Goal: Information Seeking & Learning: Learn about a topic

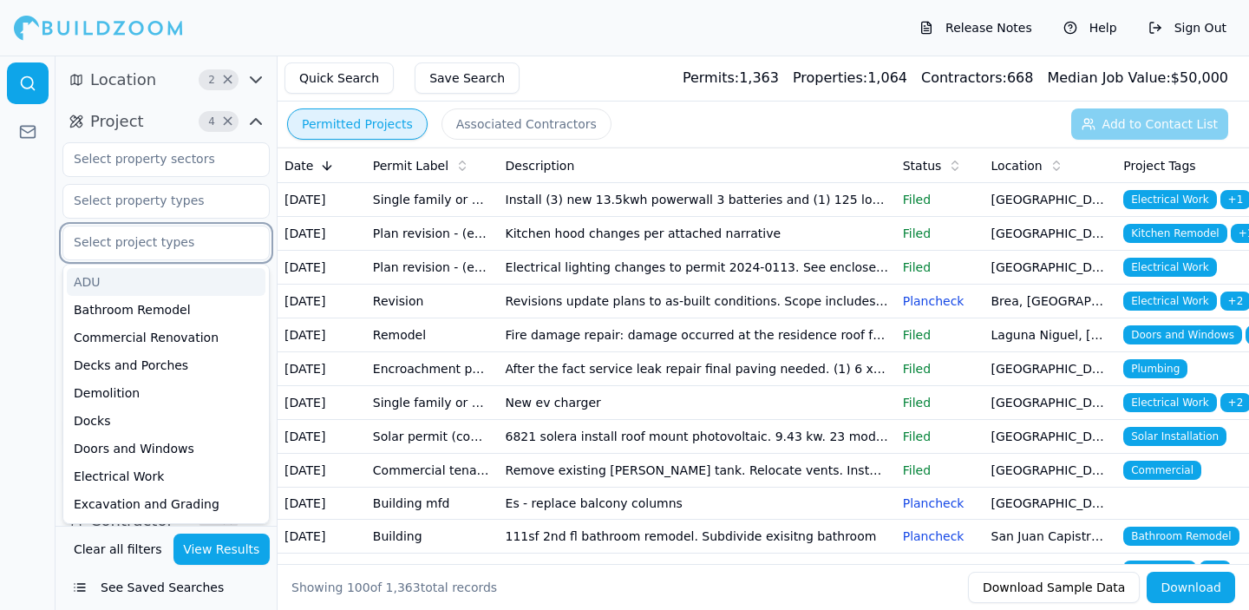
click at [213, 244] on input "text" at bounding box center [155, 241] width 184 height 31
click at [213, 245] on input "text" at bounding box center [155, 241] width 184 height 31
click at [222, 198] on input "text" at bounding box center [155, 200] width 184 height 31
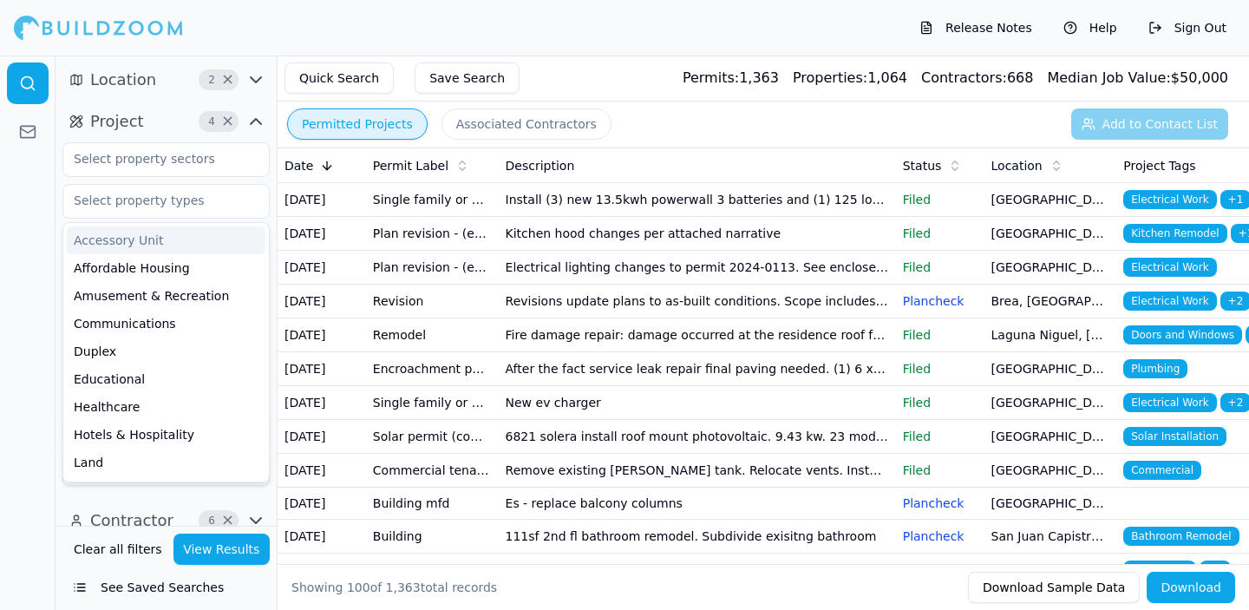
click at [25, 227] on div at bounding box center [28, 333] width 56 height 554
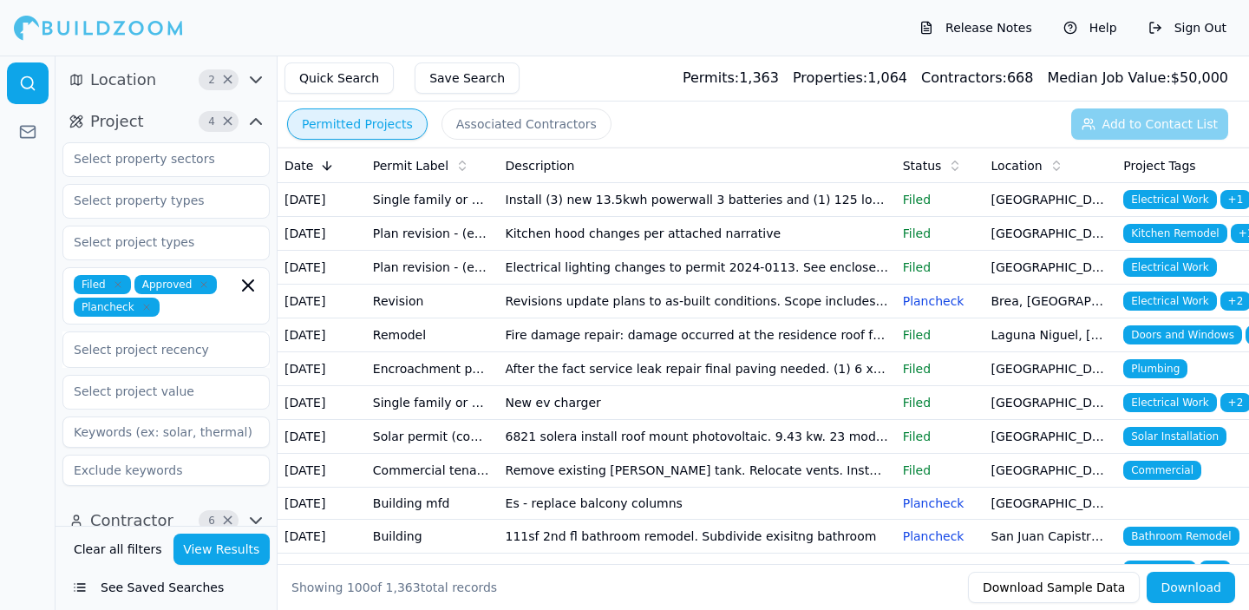
click at [258, 79] on icon "button" at bounding box center [256, 79] width 10 height 5
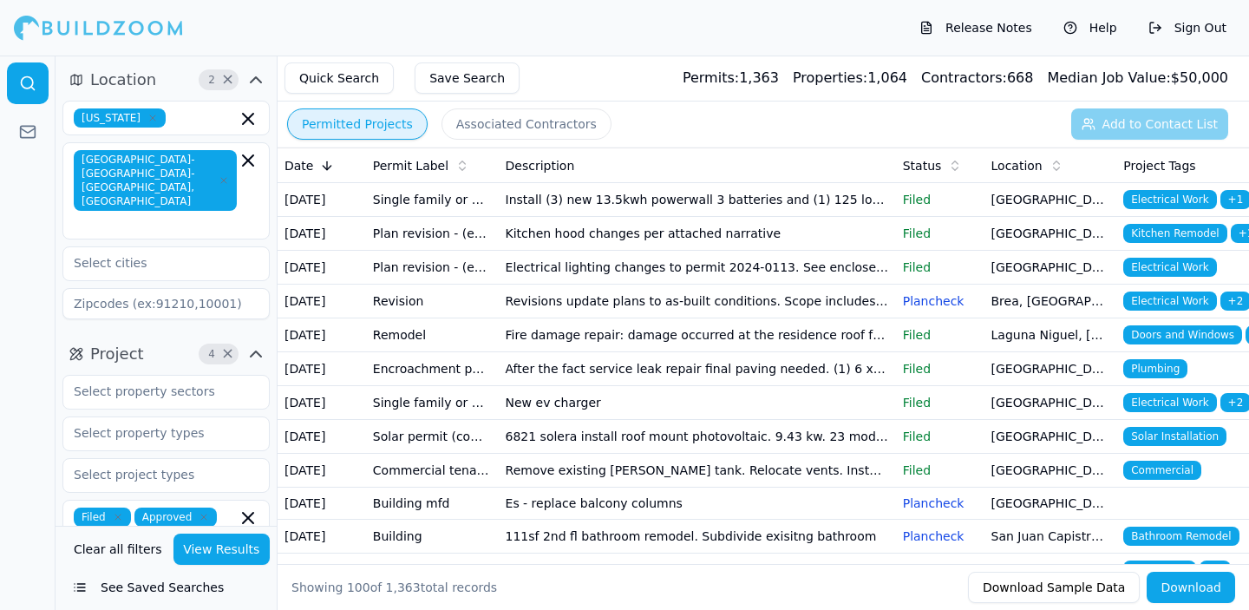
click at [256, 72] on icon "button" at bounding box center [255, 79] width 21 height 21
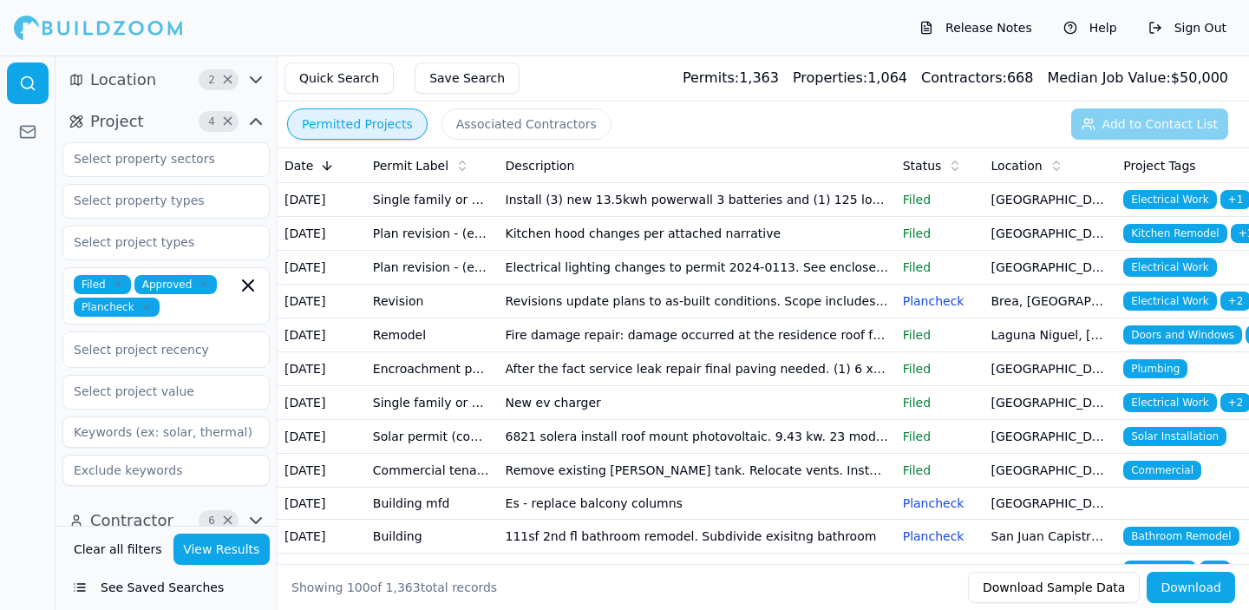
click at [257, 121] on icon "button" at bounding box center [256, 121] width 10 height 5
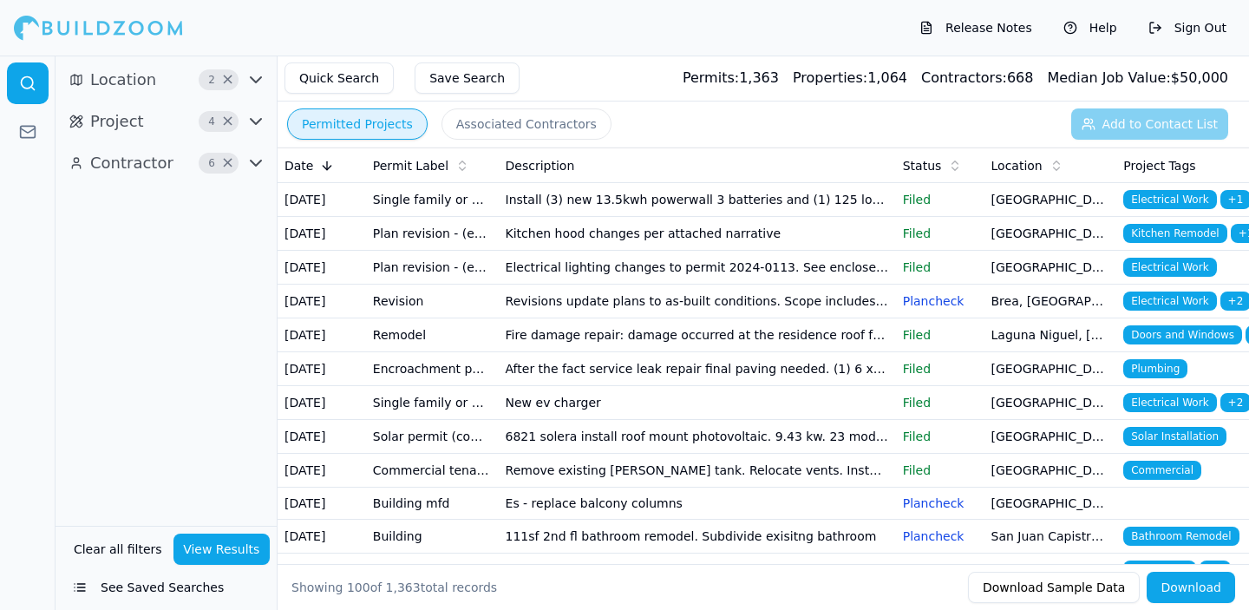
click at [257, 121] on icon "button" at bounding box center [255, 121] width 21 height 21
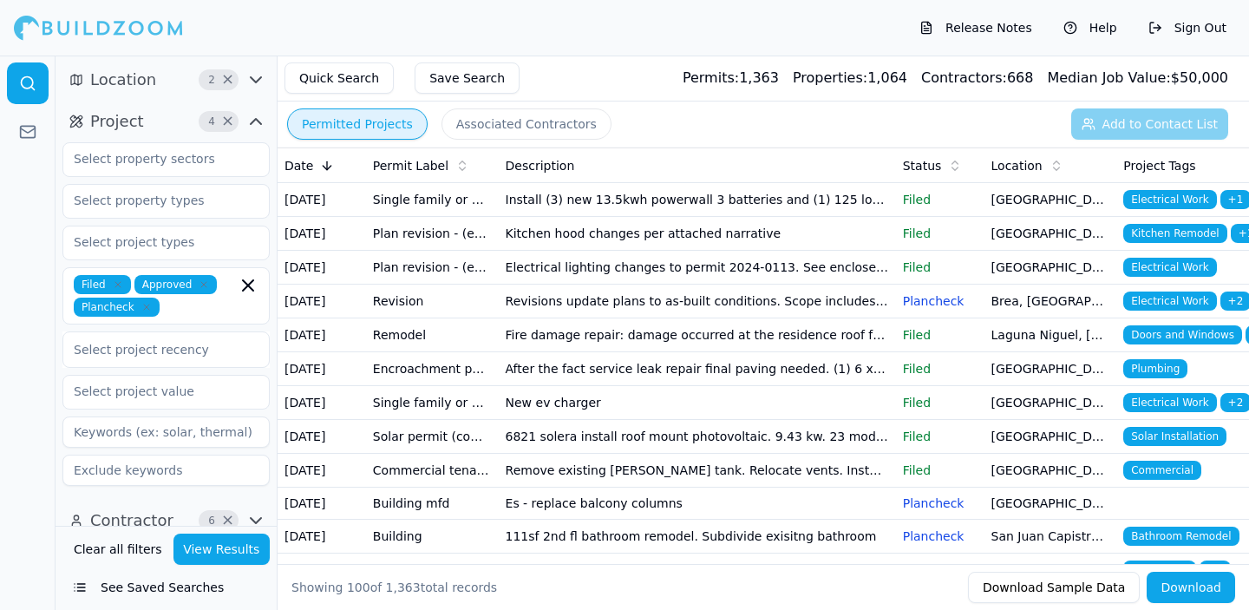
scroll to position [16, 0]
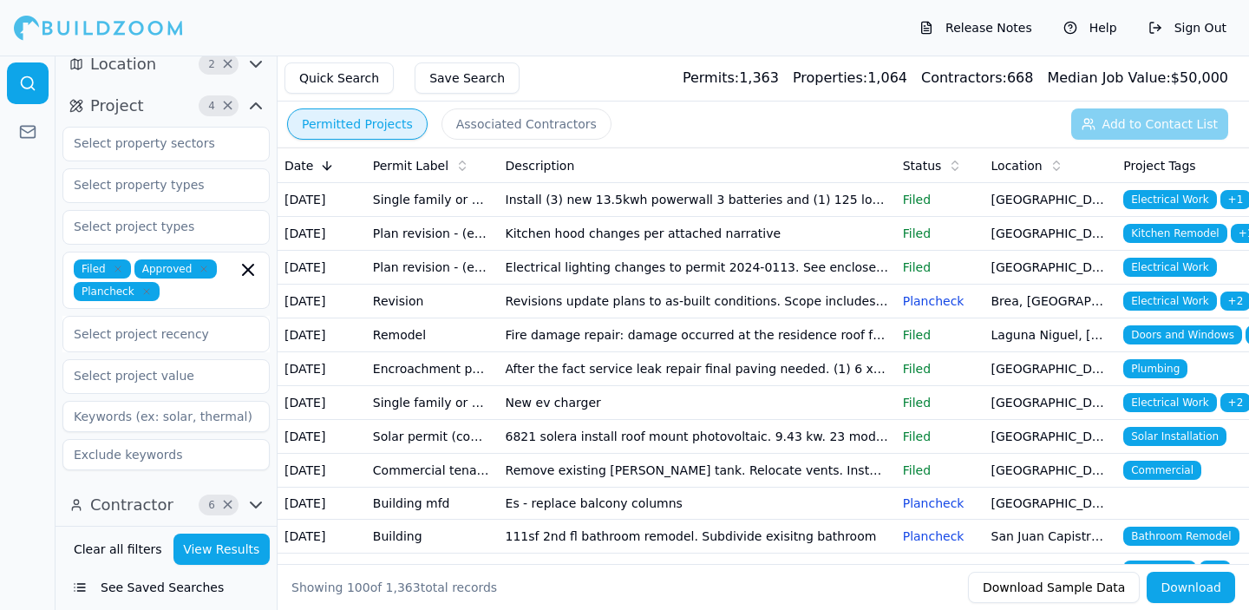
click at [254, 107] on icon "button" at bounding box center [255, 105] width 21 height 21
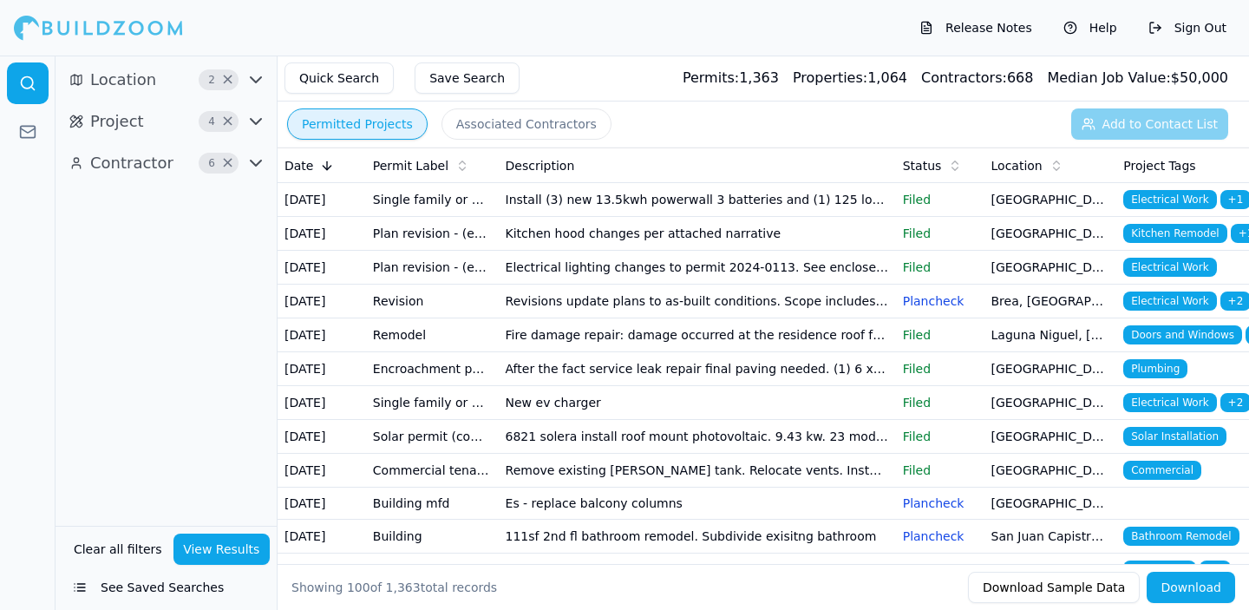
click at [256, 162] on icon "button" at bounding box center [255, 163] width 21 height 21
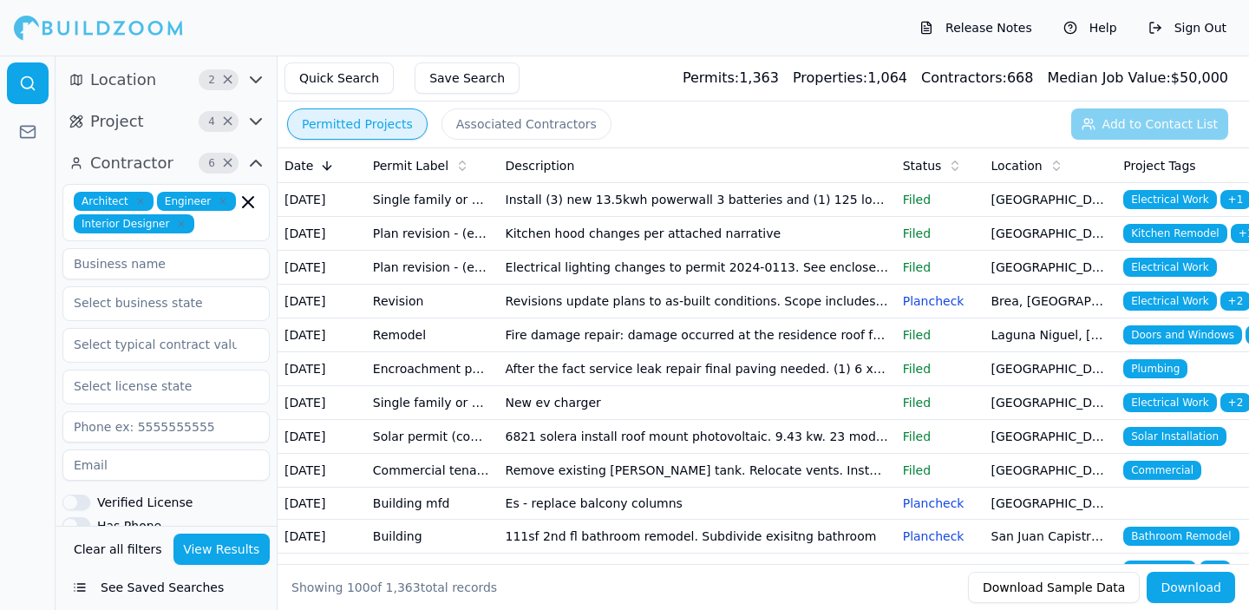
click at [257, 160] on icon "button" at bounding box center [255, 163] width 21 height 21
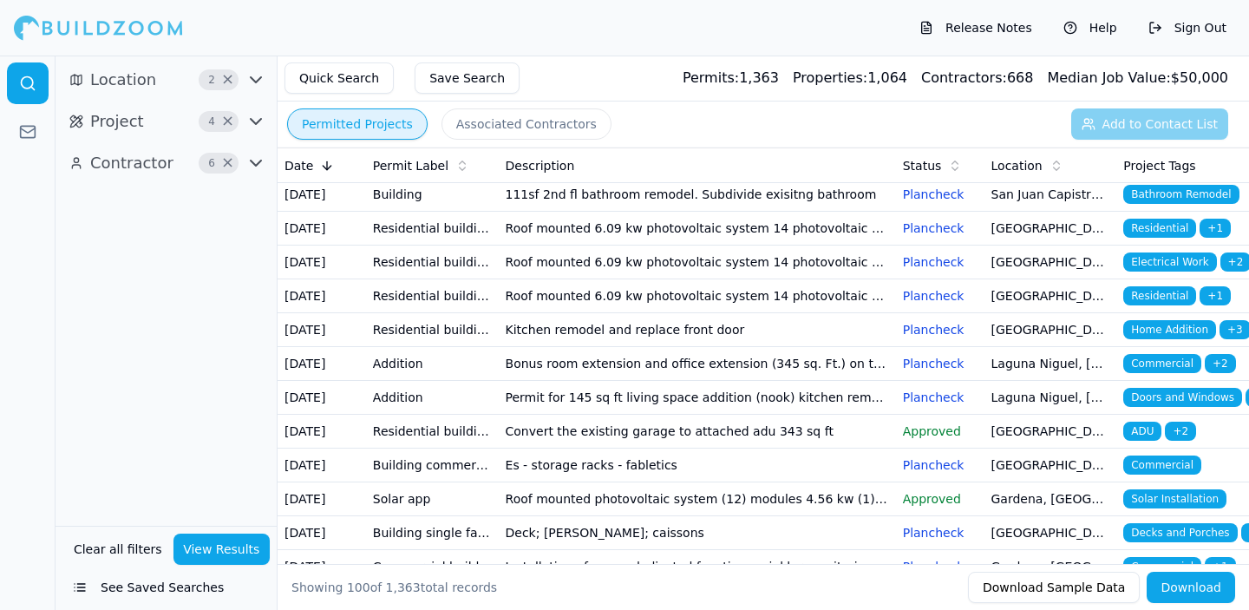
scroll to position [341, 0]
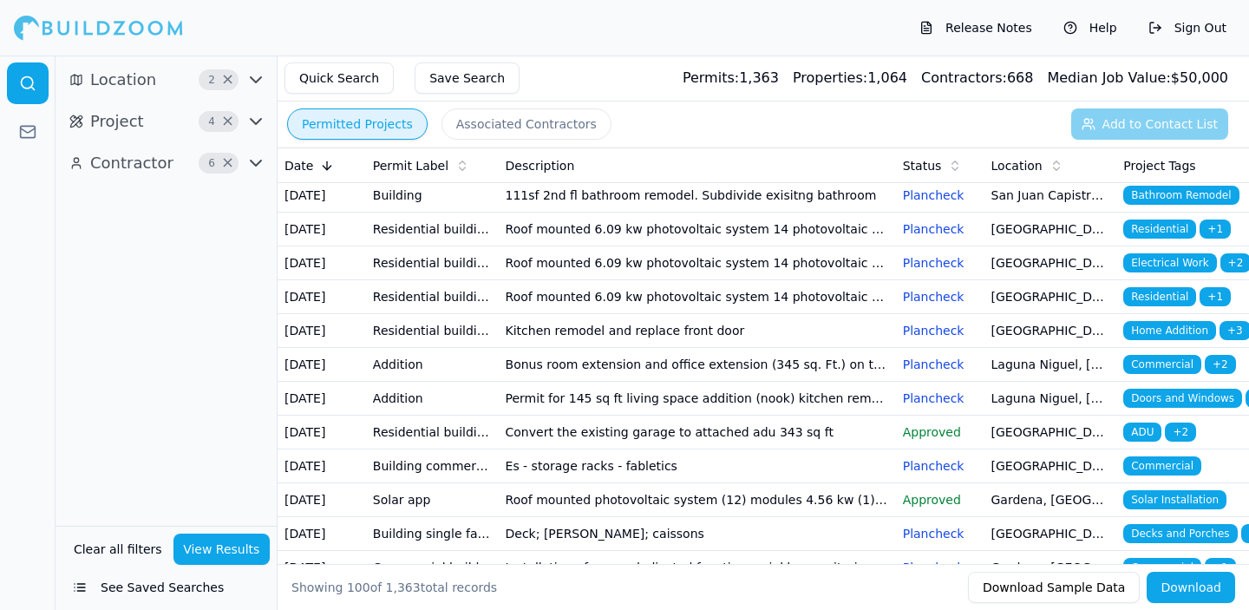
click at [257, 121] on icon "button" at bounding box center [255, 121] width 21 height 21
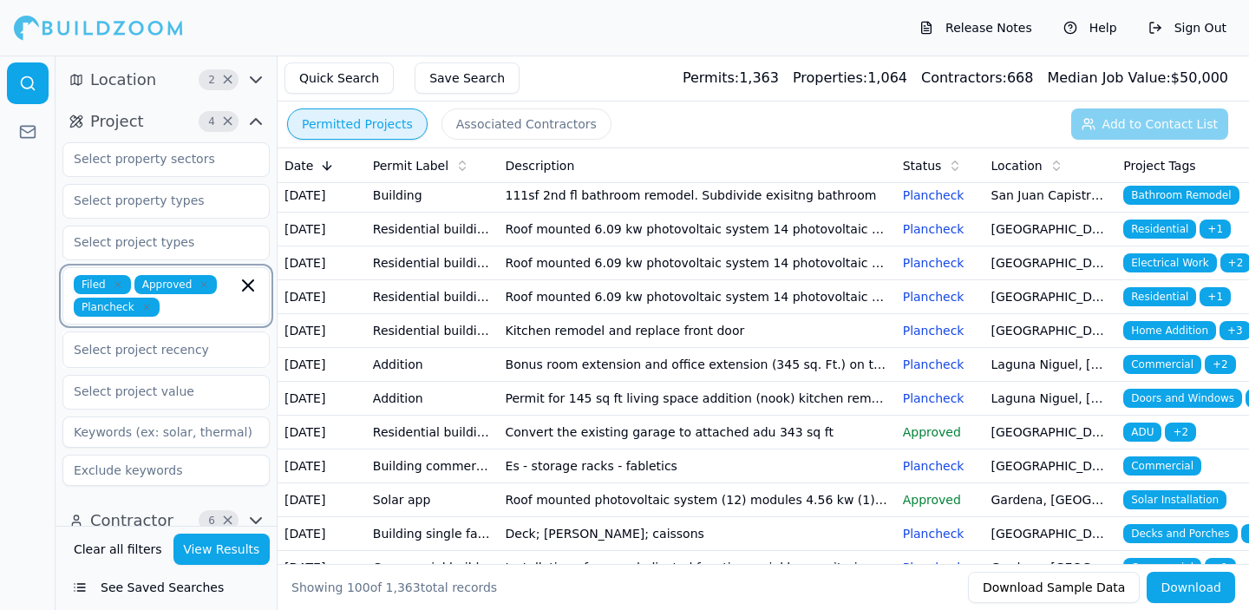
click at [194, 312] on input "text" at bounding box center [202, 307] width 70 height 19
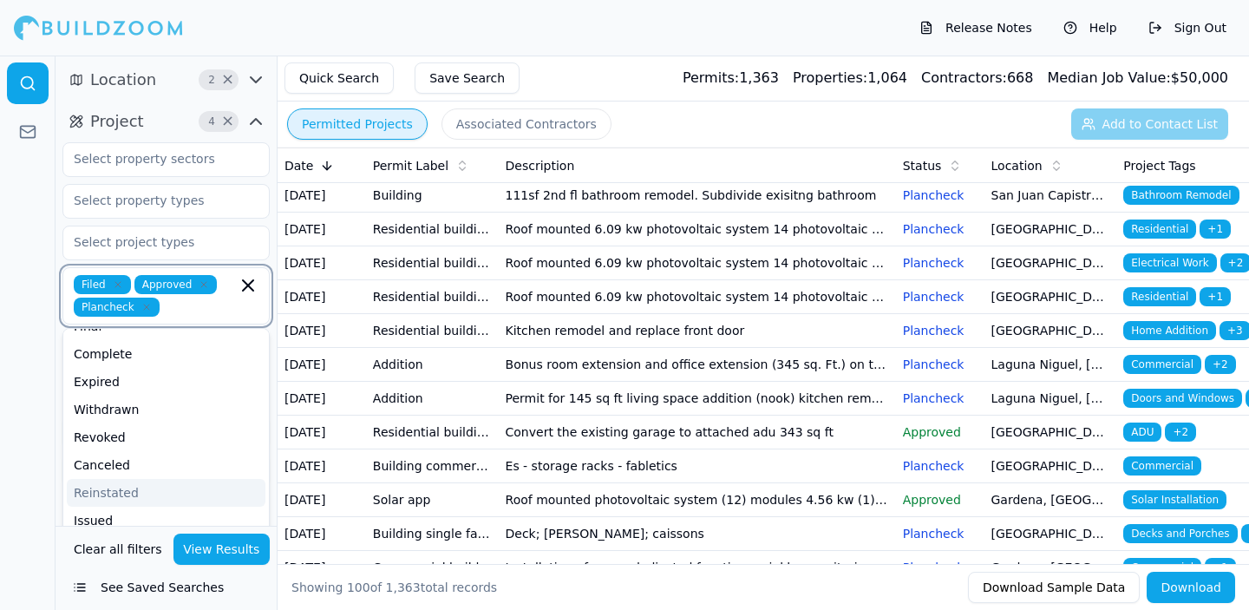
scroll to position [0, 0]
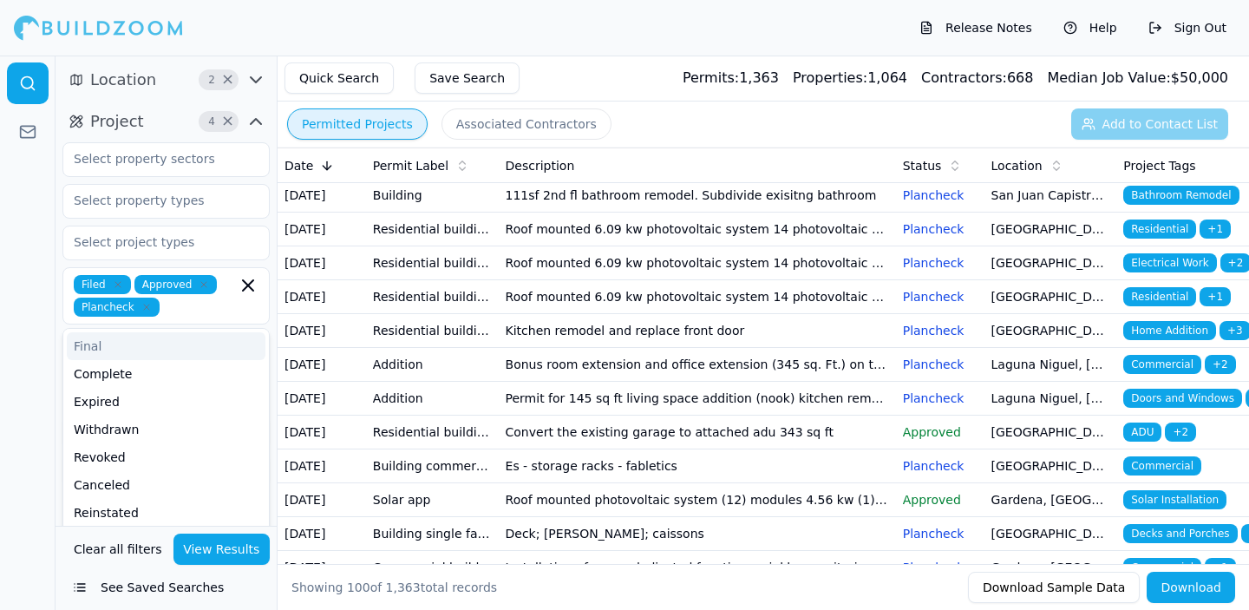
click at [43, 354] on div at bounding box center [28, 333] width 56 height 554
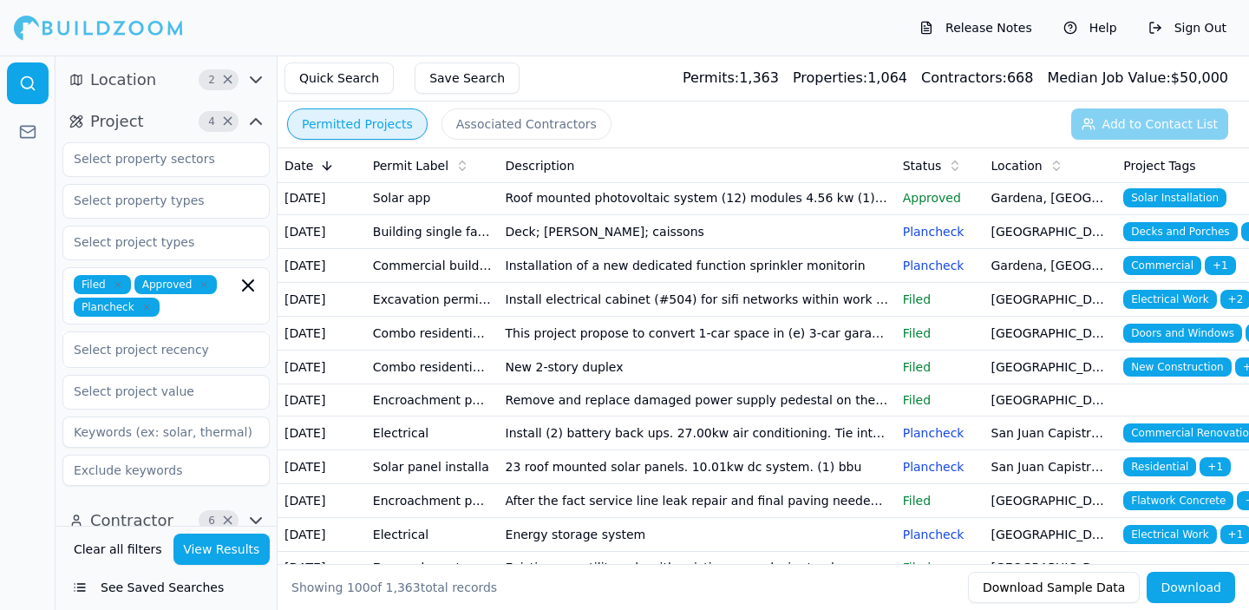
scroll to position [649, 0]
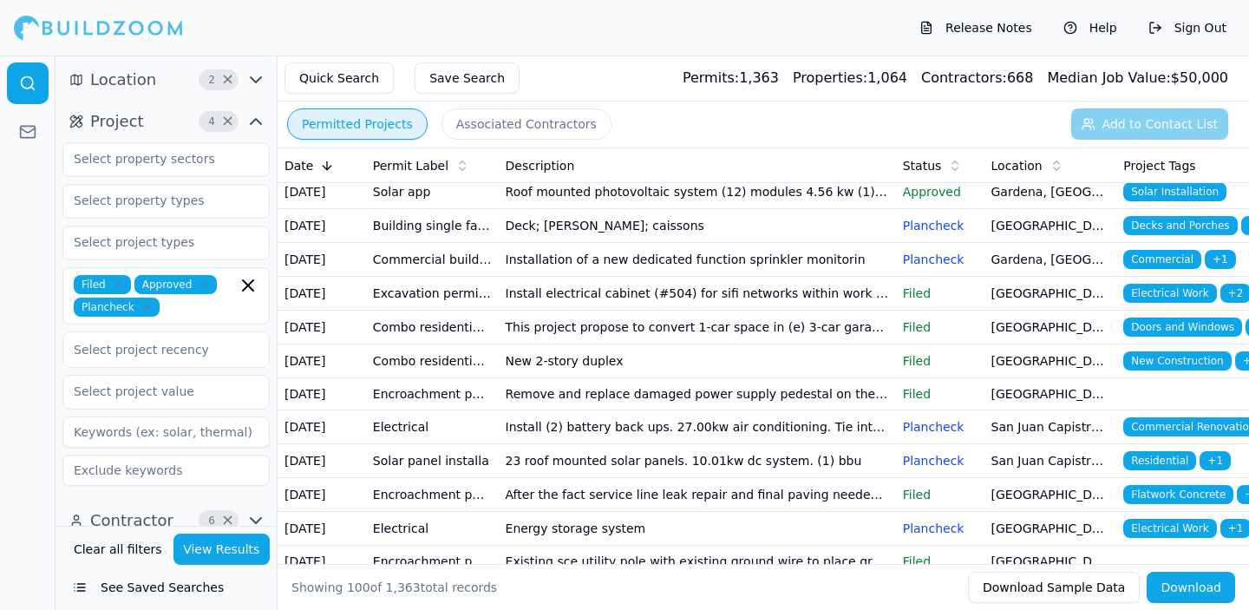
click at [800, 141] on td "Convert the existing garage to attached adu 343 sq ft" at bounding box center [697, 125] width 397 height 34
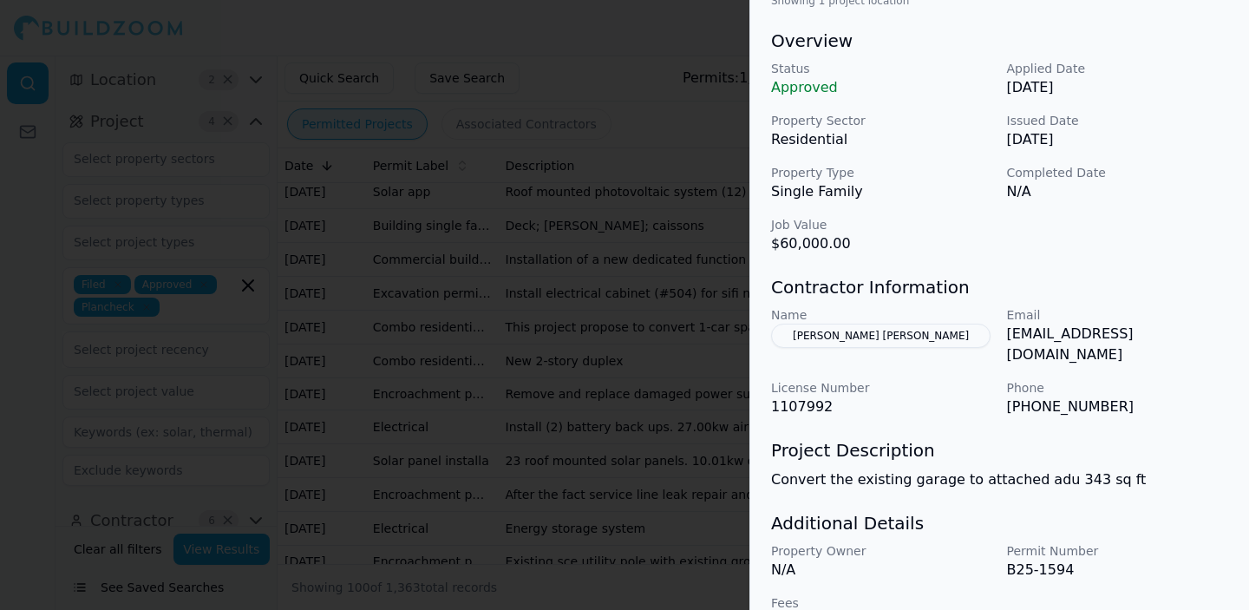
scroll to position [543, 0]
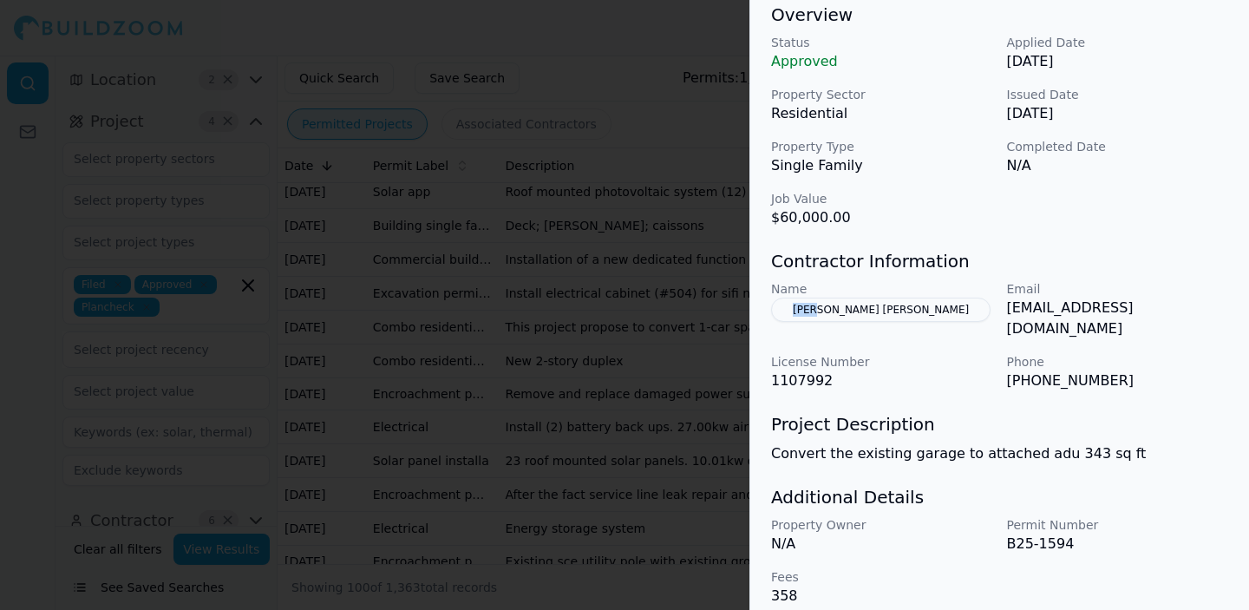
drag, startPoint x: 837, startPoint y: 313, endPoint x: 919, endPoint y: 349, distance: 89.0
click at [919, 349] on div "Name Wang Yang Email wangyang840217@hotmail.com License Number 1107992 Phone (3…" at bounding box center [999, 335] width 457 height 111
click at [919, 353] on p "License Number" at bounding box center [882, 361] width 222 height 17
copy button "Wang"
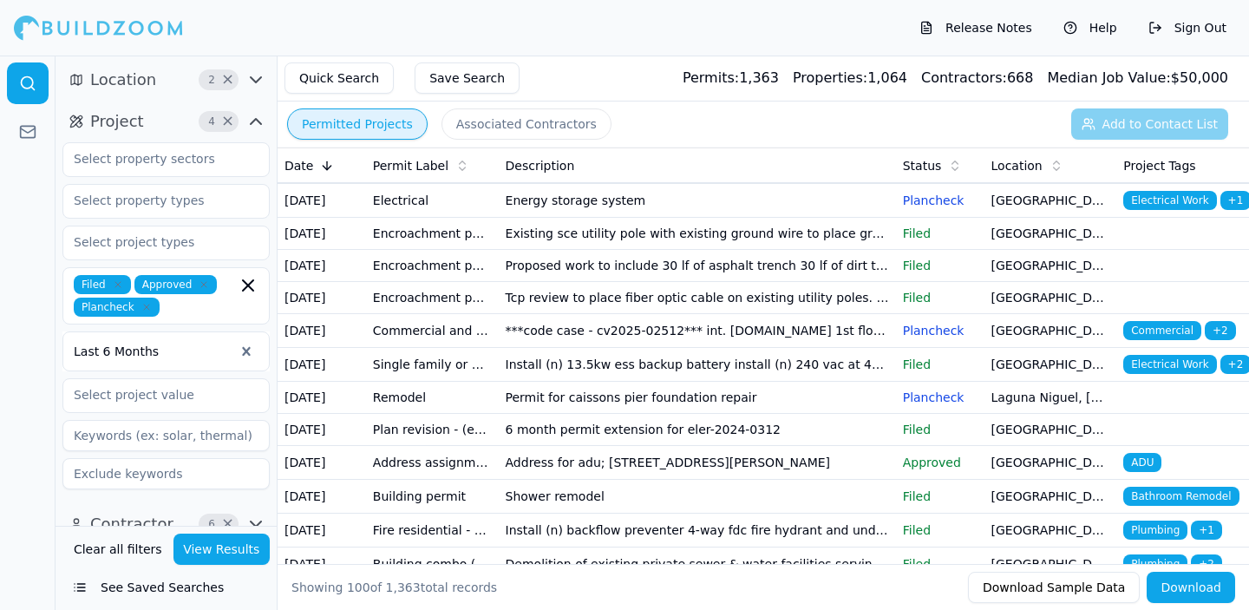
scroll to position [982, 0]
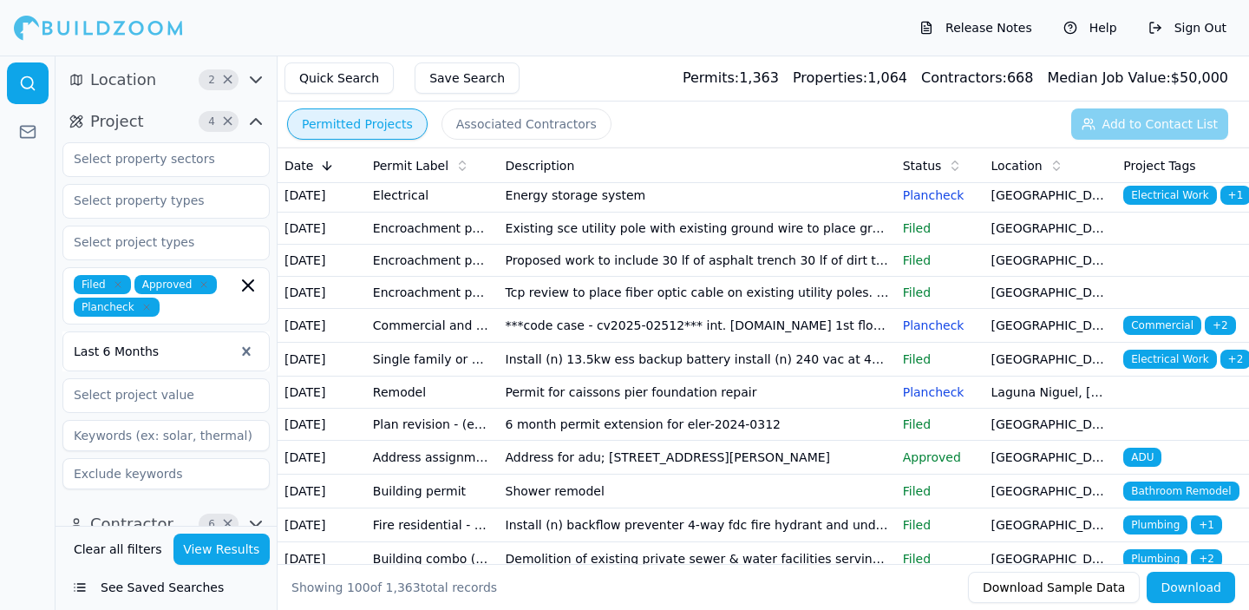
click at [783, 45] on td "New 2-story duplex" at bounding box center [697, 28] width 397 height 34
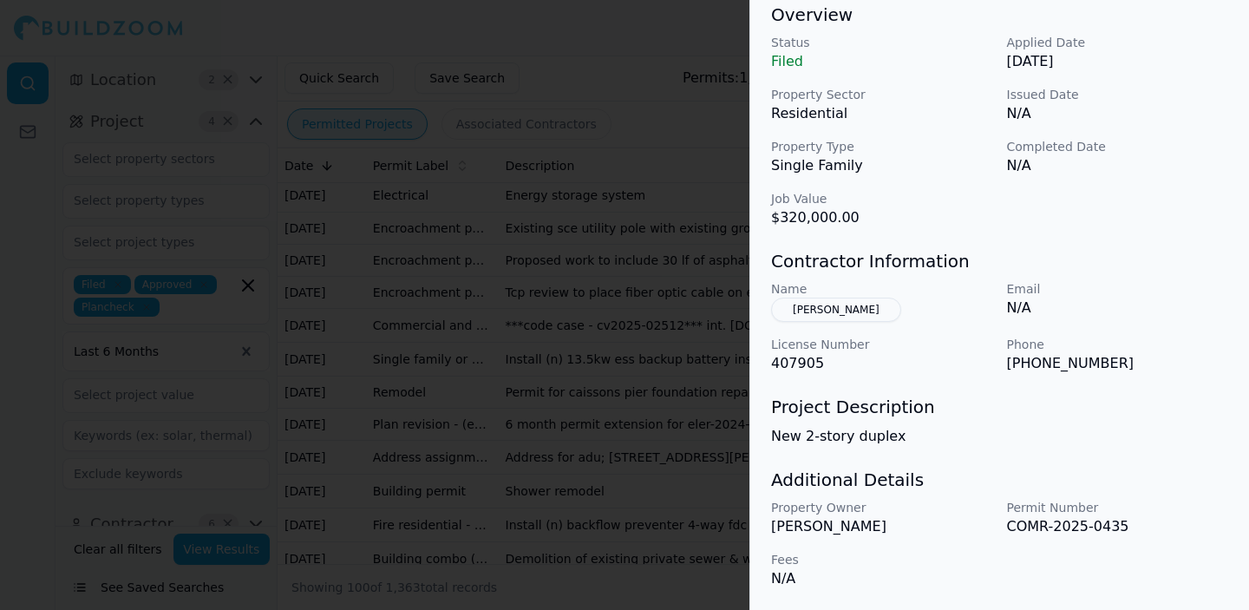
scroll to position [527, 0]
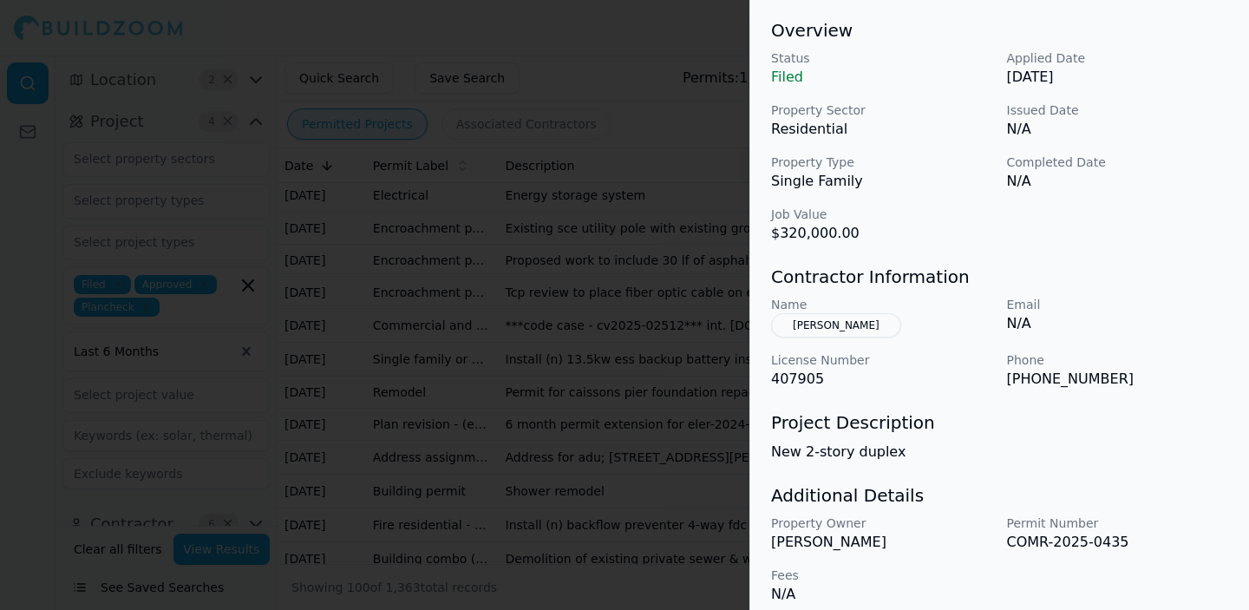
click at [818, 333] on button "[PERSON_NAME]" at bounding box center [836, 325] width 130 height 24
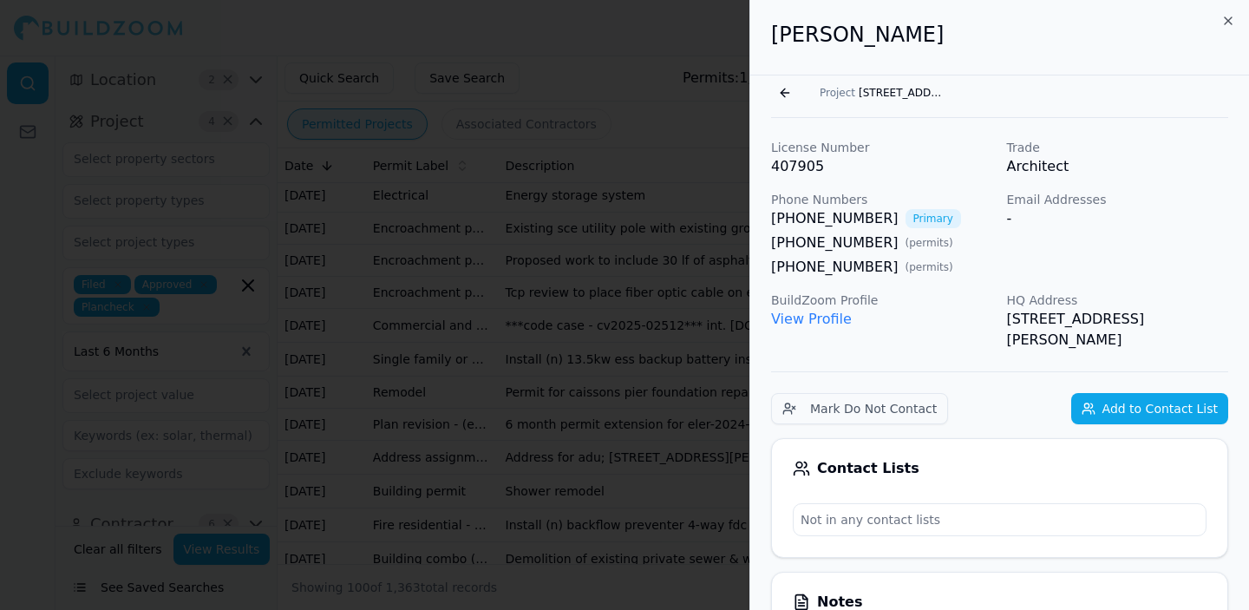
scroll to position [1596, 0]
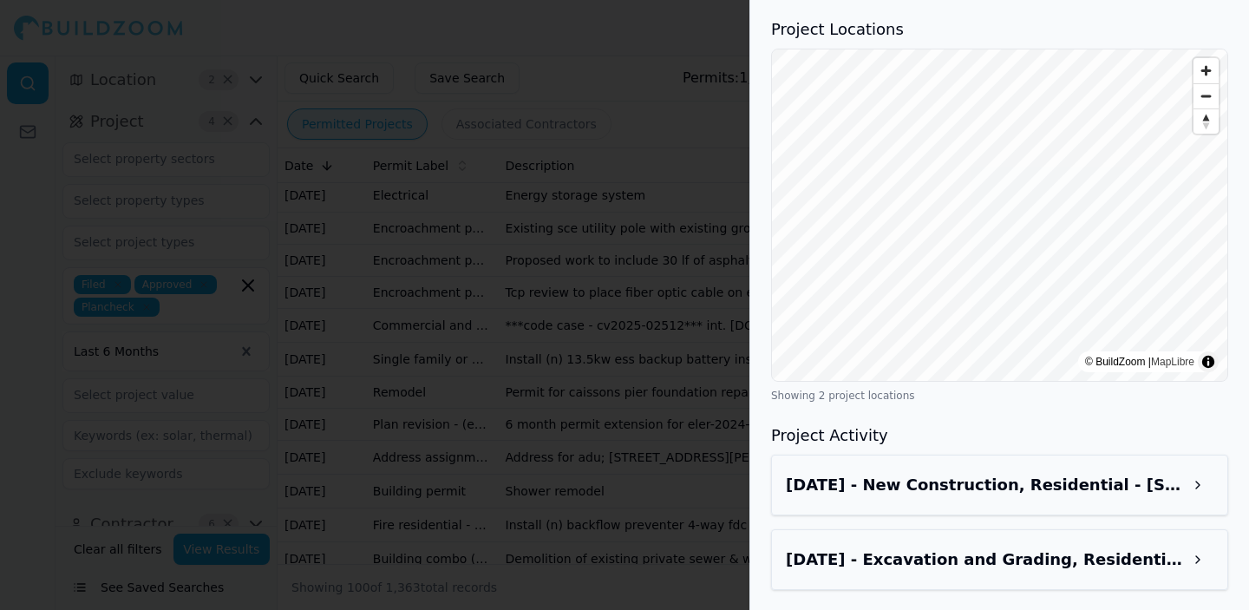
click at [983, 488] on h3 "[DATE] - New Construction, Residential - [STREET_ADDRESS][PERSON_NAME]" at bounding box center [984, 485] width 396 height 24
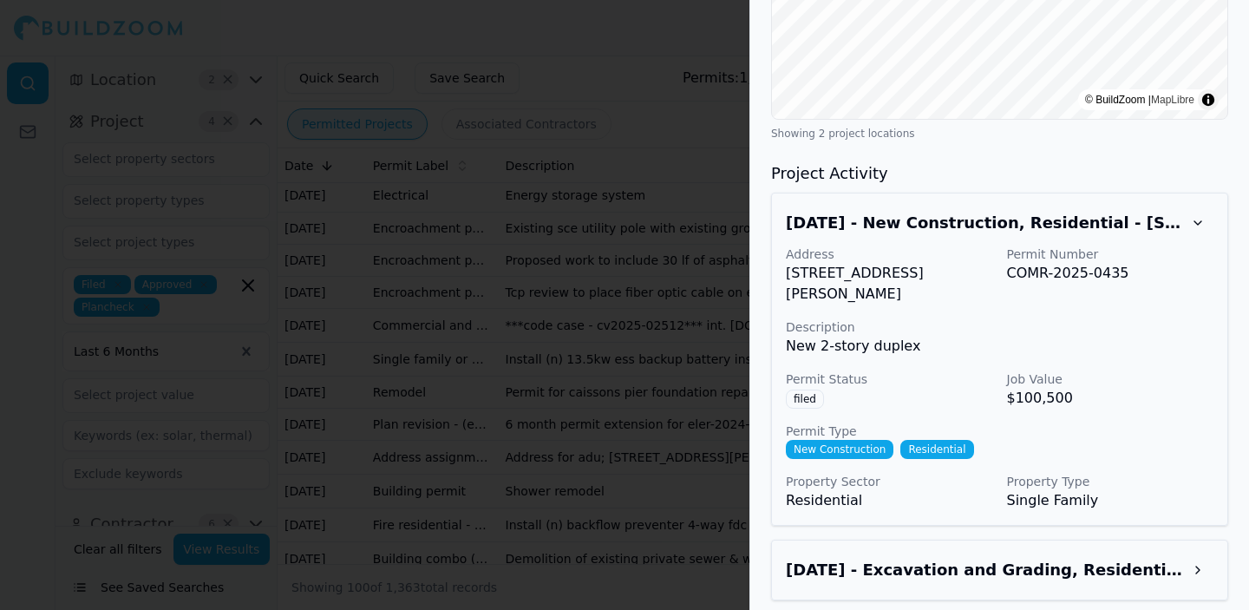
scroll to position [1868, 0]
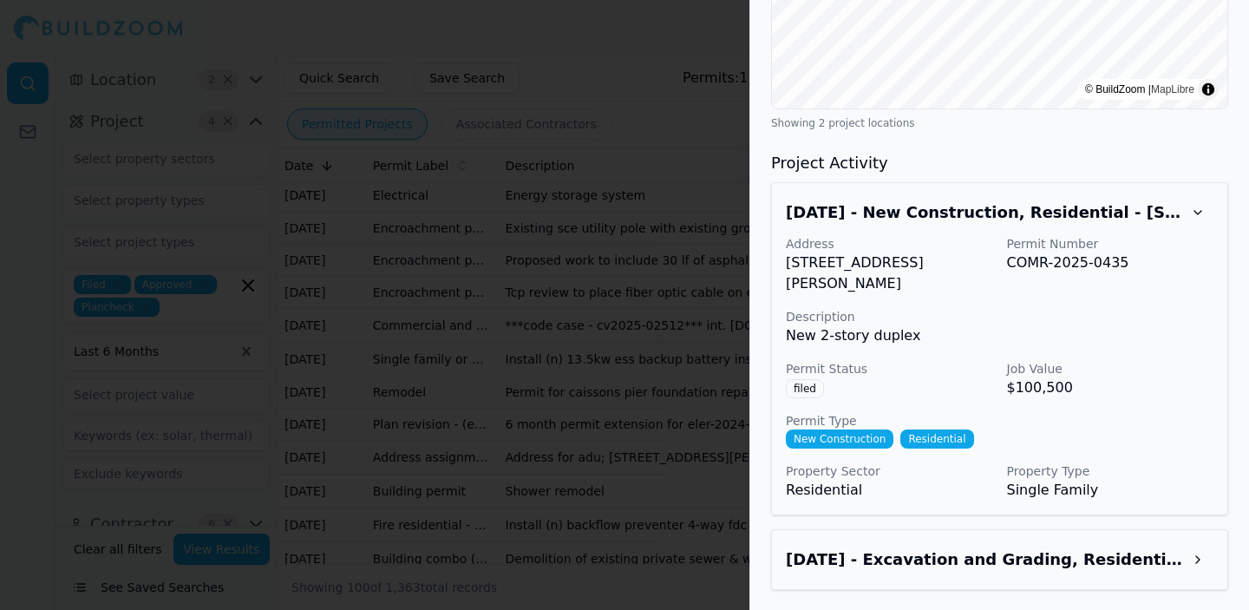
click at [978, 550] on h3 "[DATE] - Excavation and Grading, Residential - [STREET_ADDRESS][PERSON_NAME]" at bounding box center [984, 559] width 396 height 24
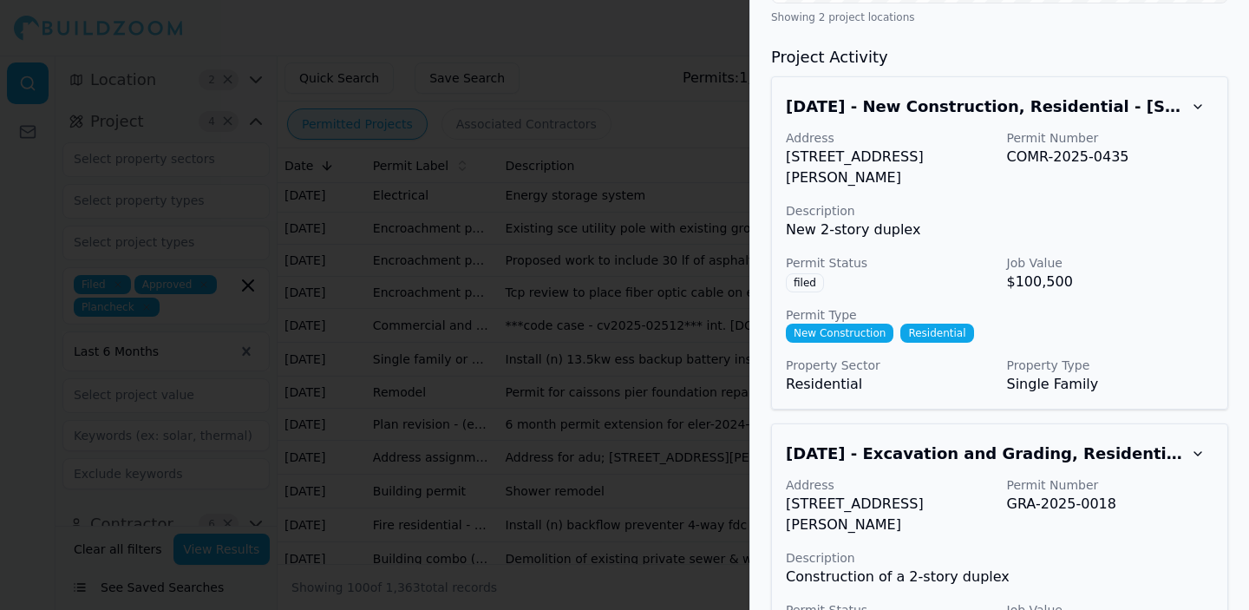
scroll to position [1975, 0]
click at [1204, 101] on button at bounding box center [1197, 105] width 31 height 31
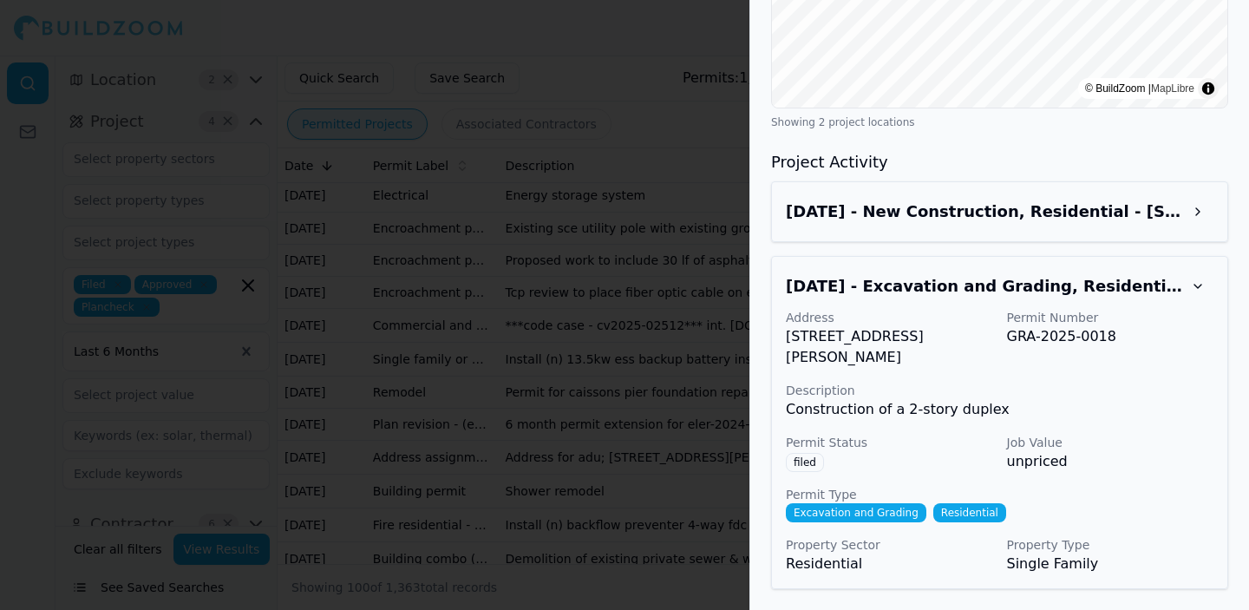
scroll to position [1868, 0]
click at [1195, 208] on button at bounding box center [1197, 212] width 31 height 31
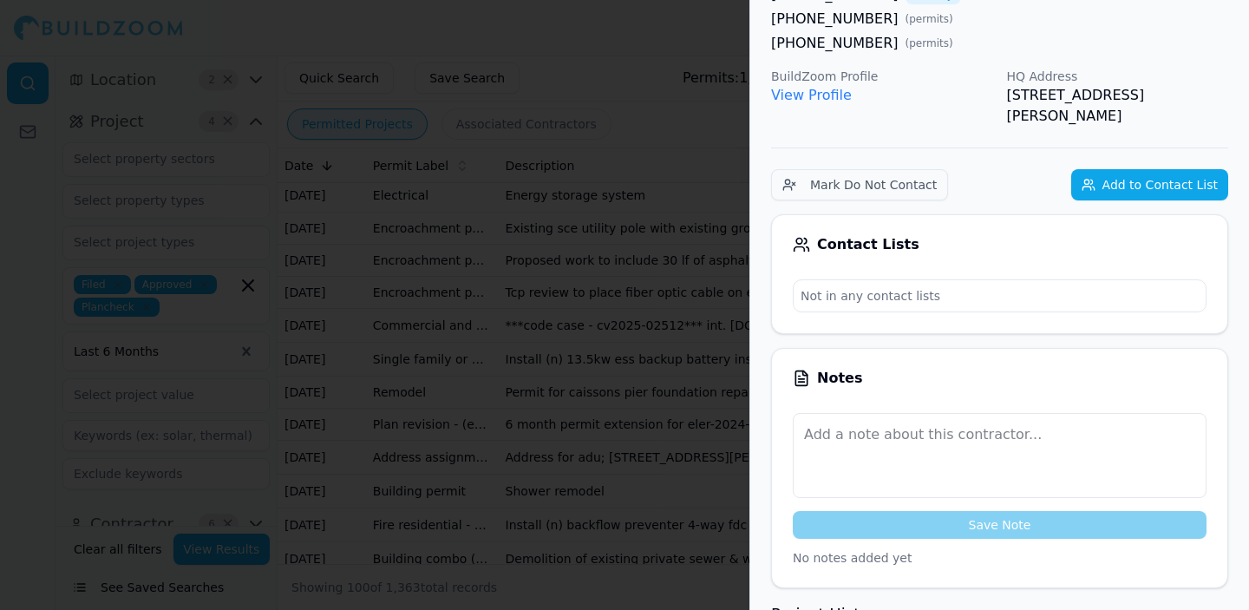
scroll to position [0, 0]
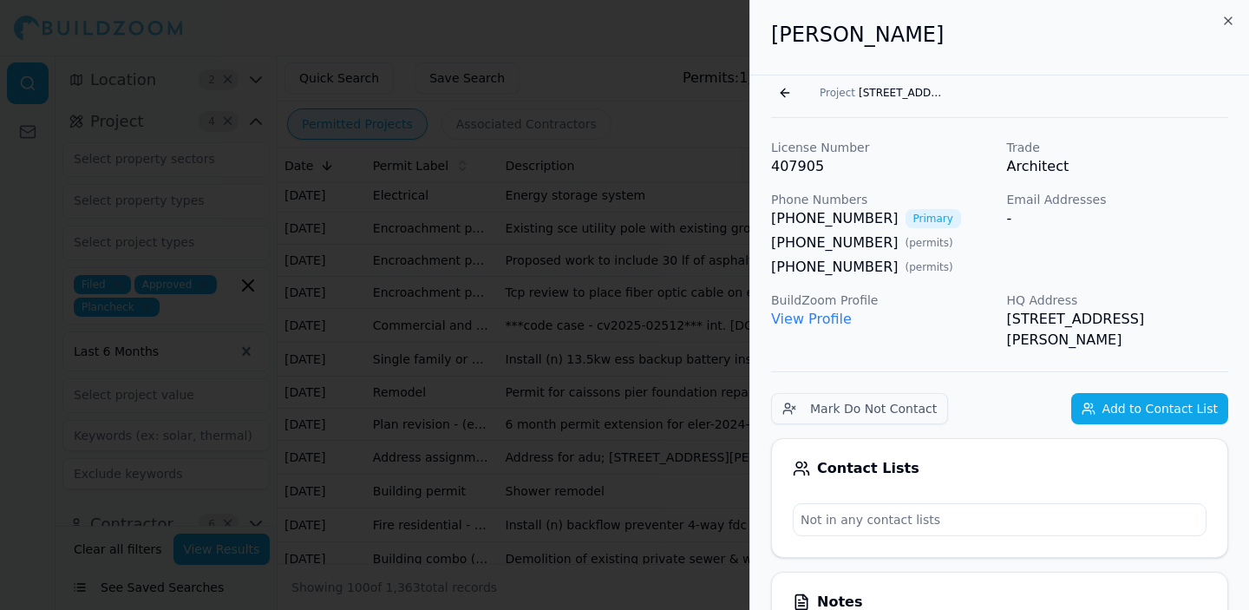
click at [923, 338] on div "BuildZoom Profile View Profile" at bounding box center [882, 320] width 222 height 59
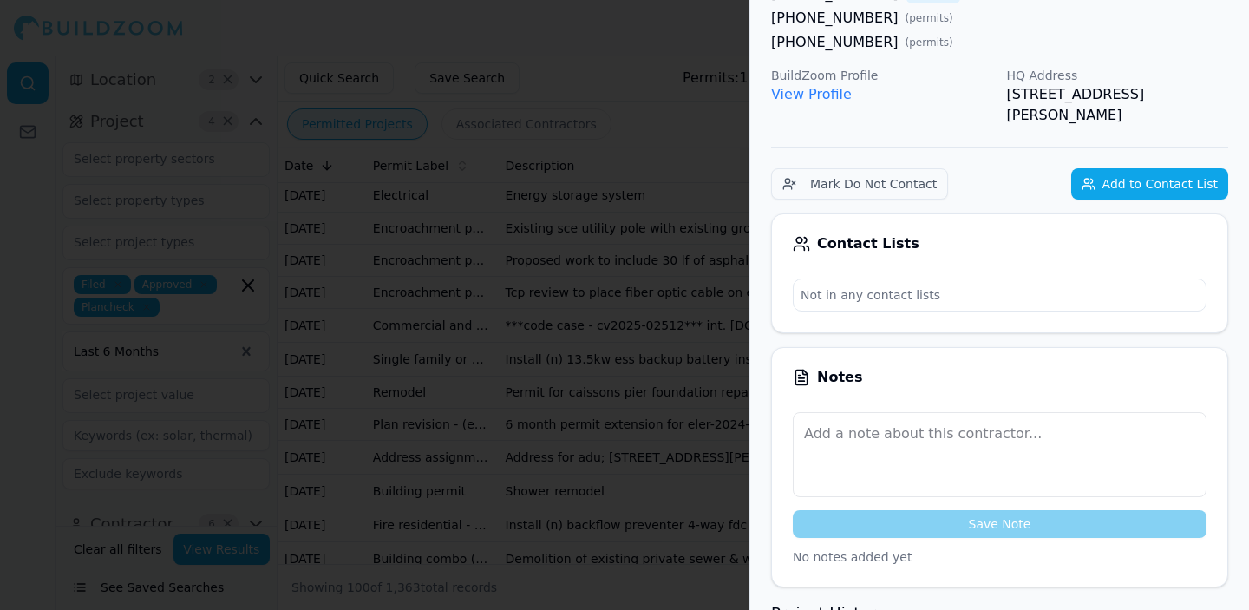
scroll to position [223, 0]
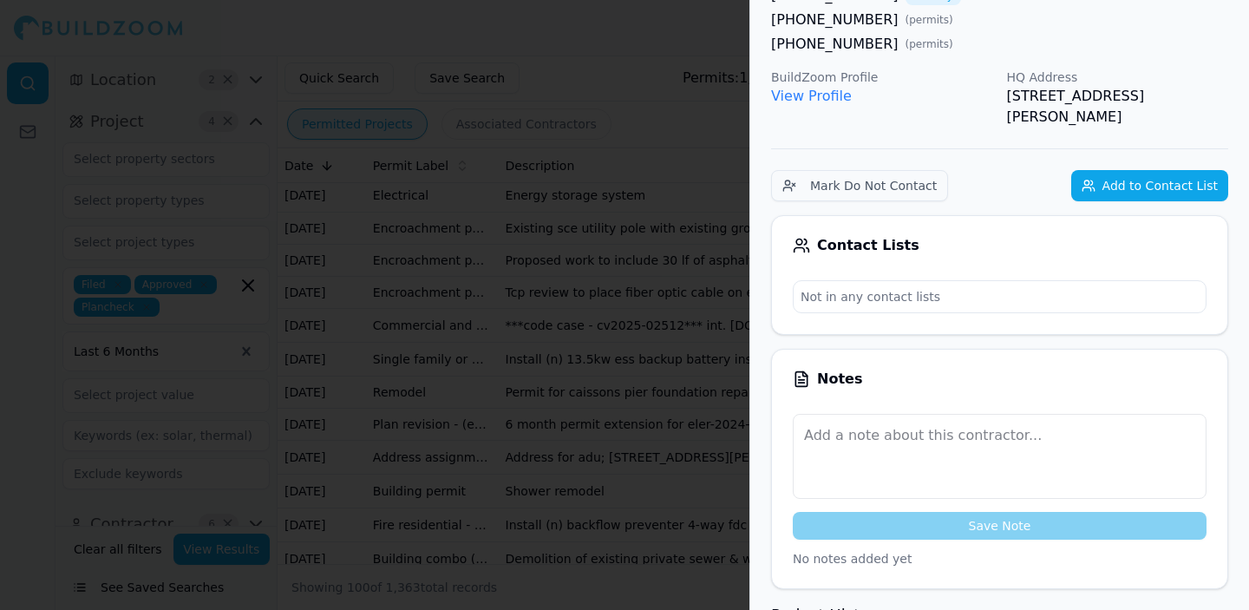
click at [644, 230] on div at bounding box center [624, 305] width 1249 height 610
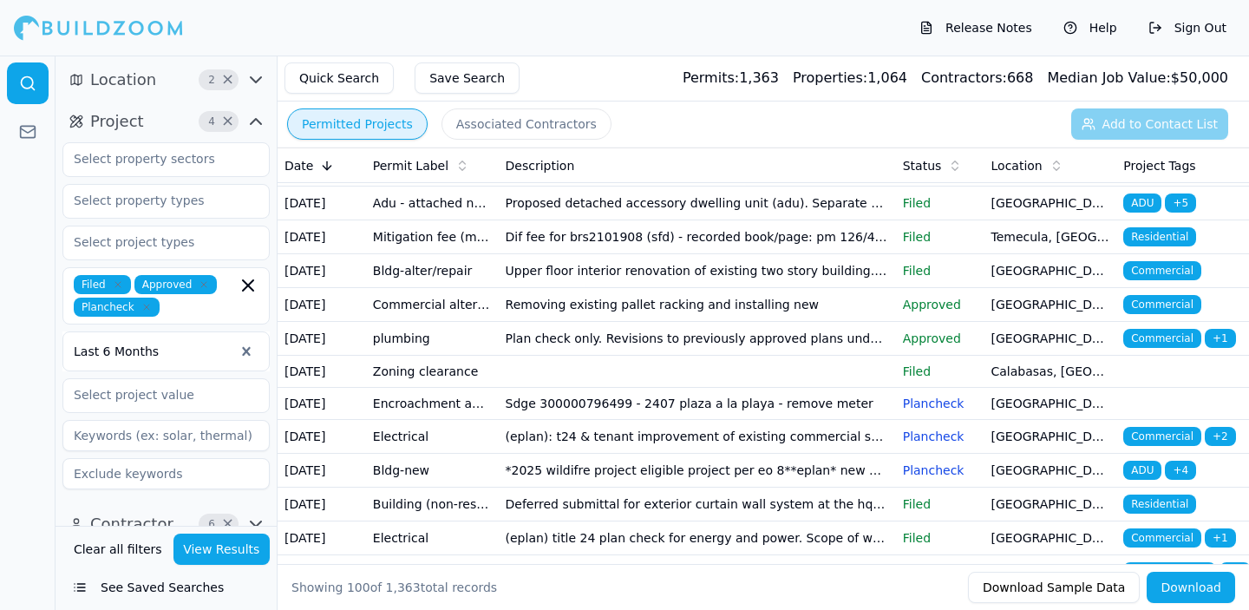
scroll to position [2382, 0]
click at [1036, 168] on div "Location" at bounding box center [1050, 165] width 119 height 17
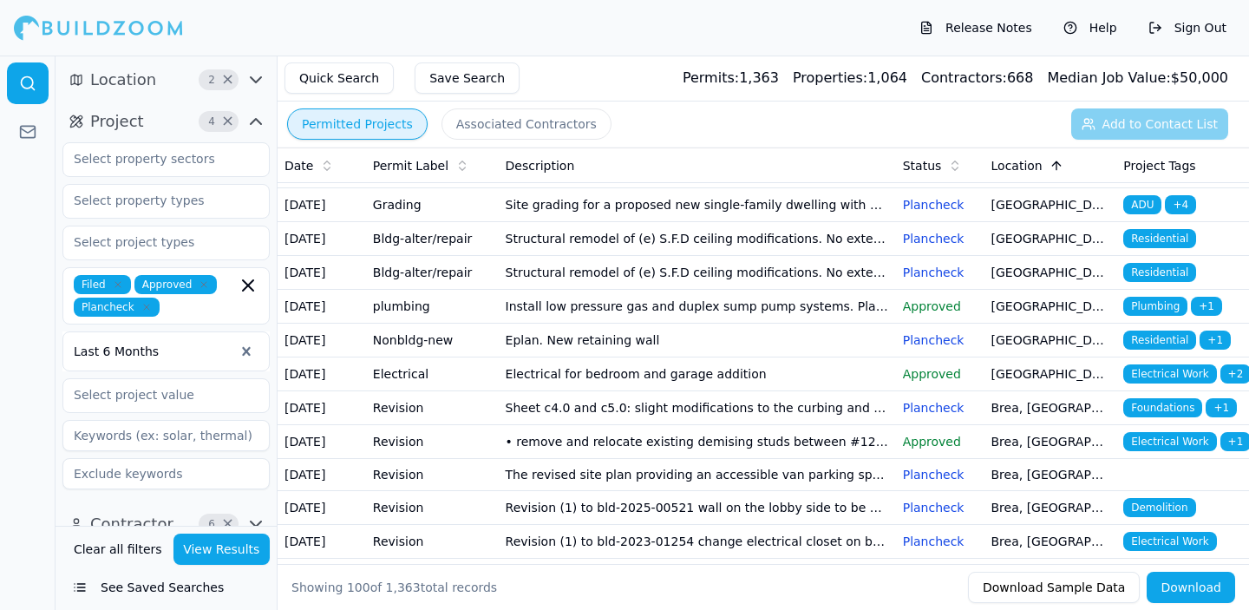
scroll to position [1078, 0]
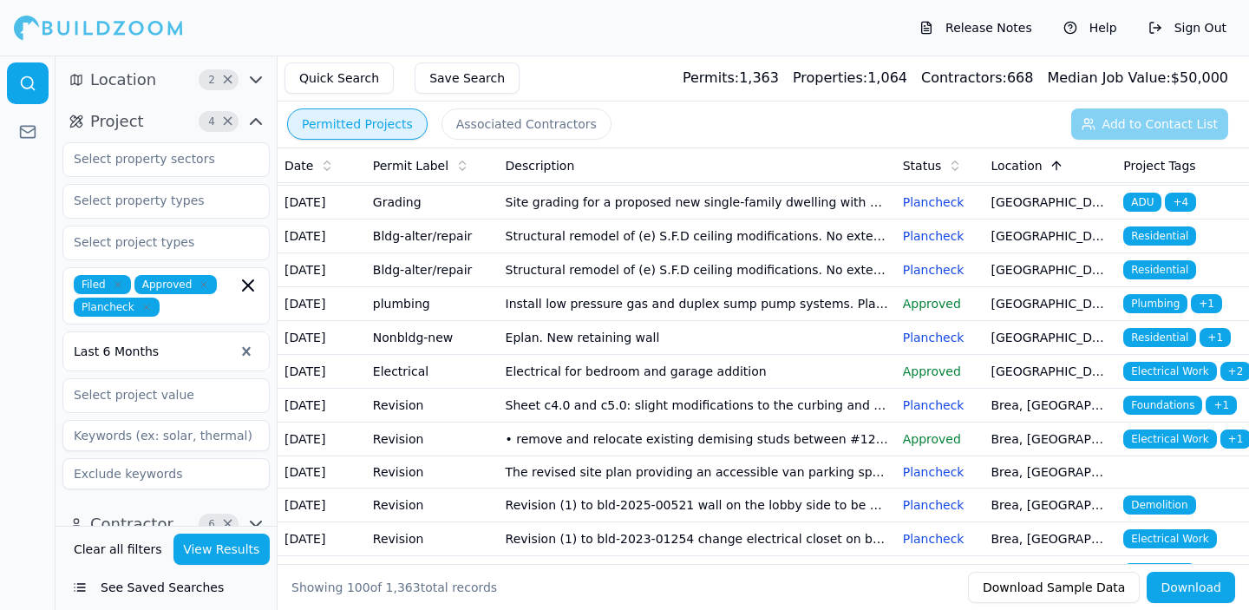
click at [979, 16] on td "Plancheck" at bounding box center [940, 0] width 88 height 34
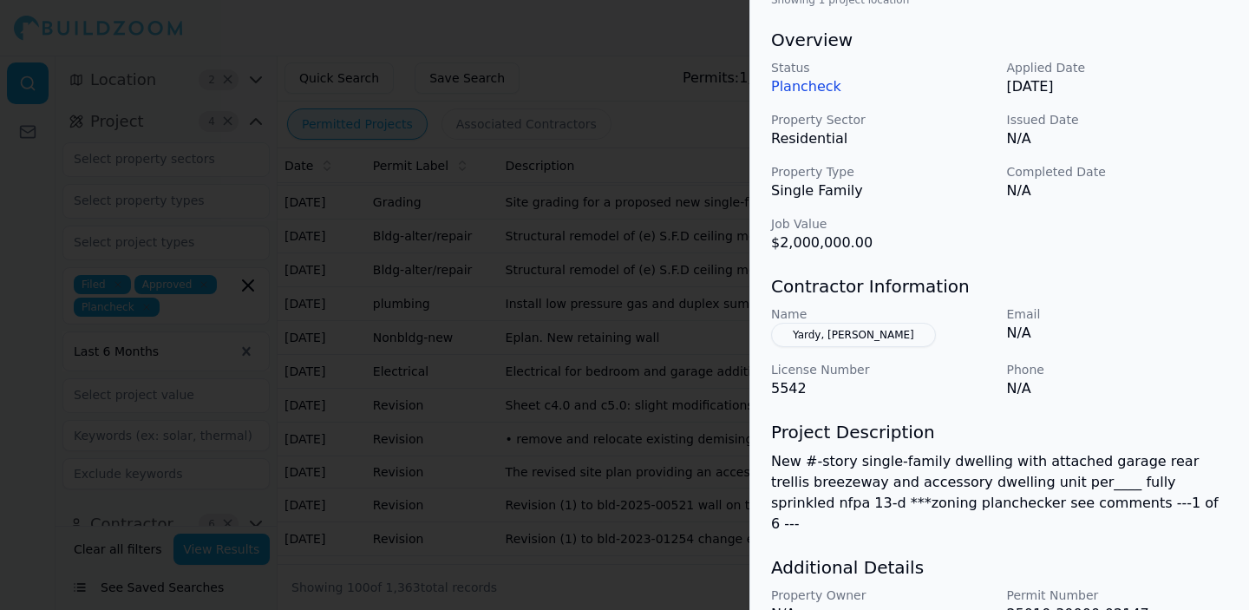
scroll to position [585, 0]
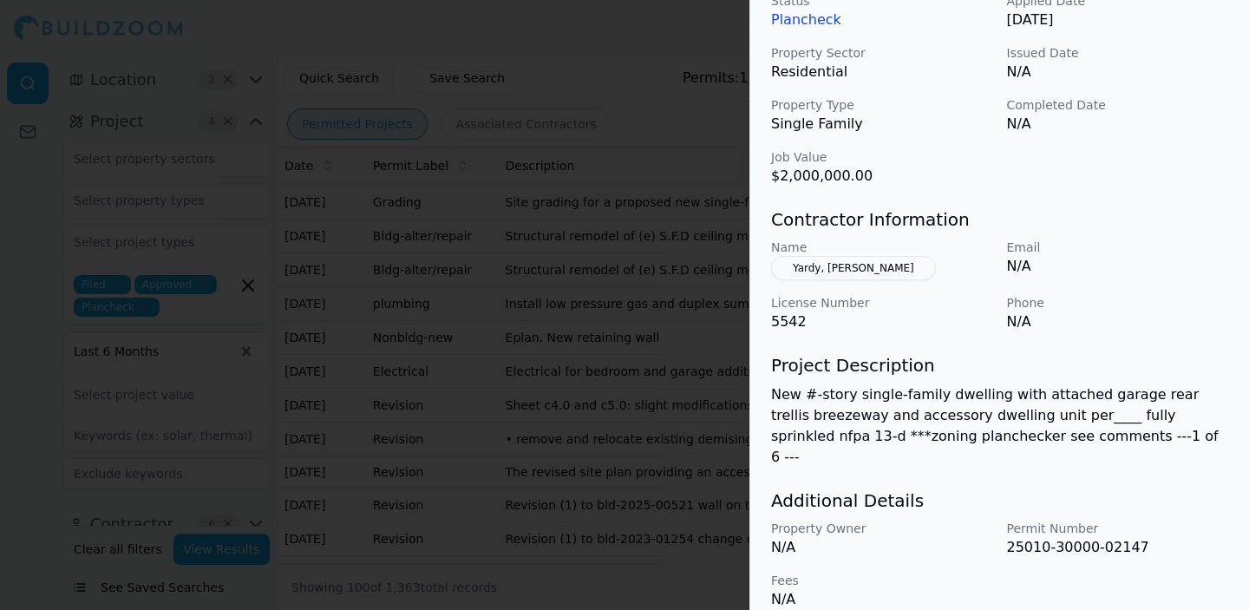
click at [879, 272] on button "Yardy, [PERSON_NAME]" at bounding box center [853, 268] width 165 height 24
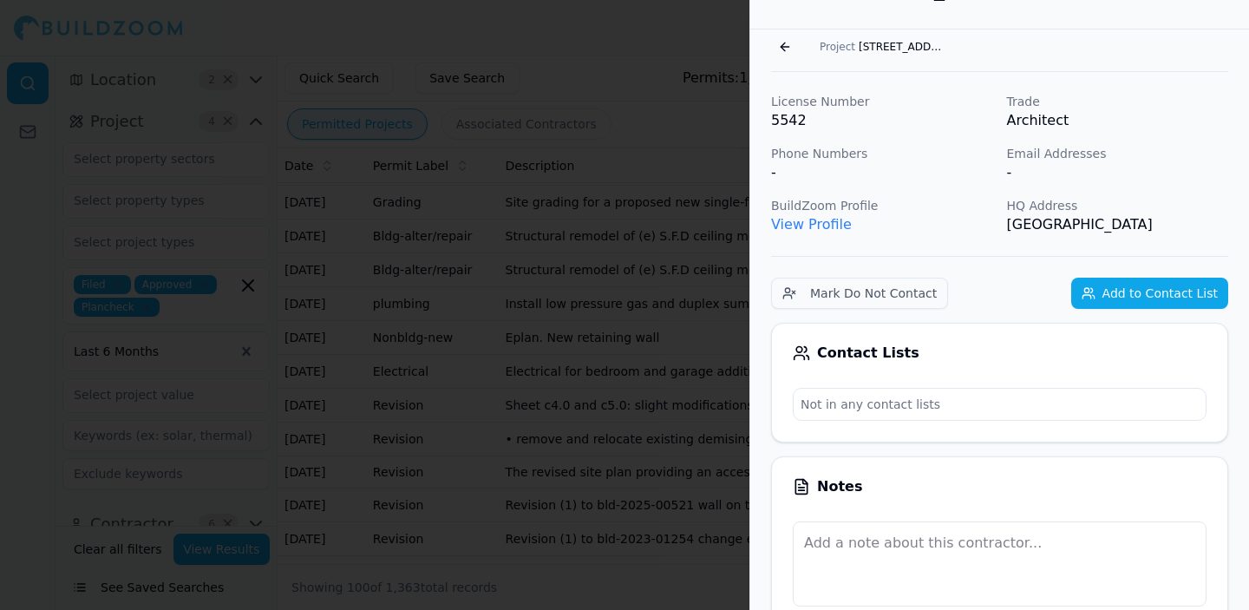
scroll to position [44, 0]
click at [621, 166] on div at bounding box center [624, 305] width 1249 height 610
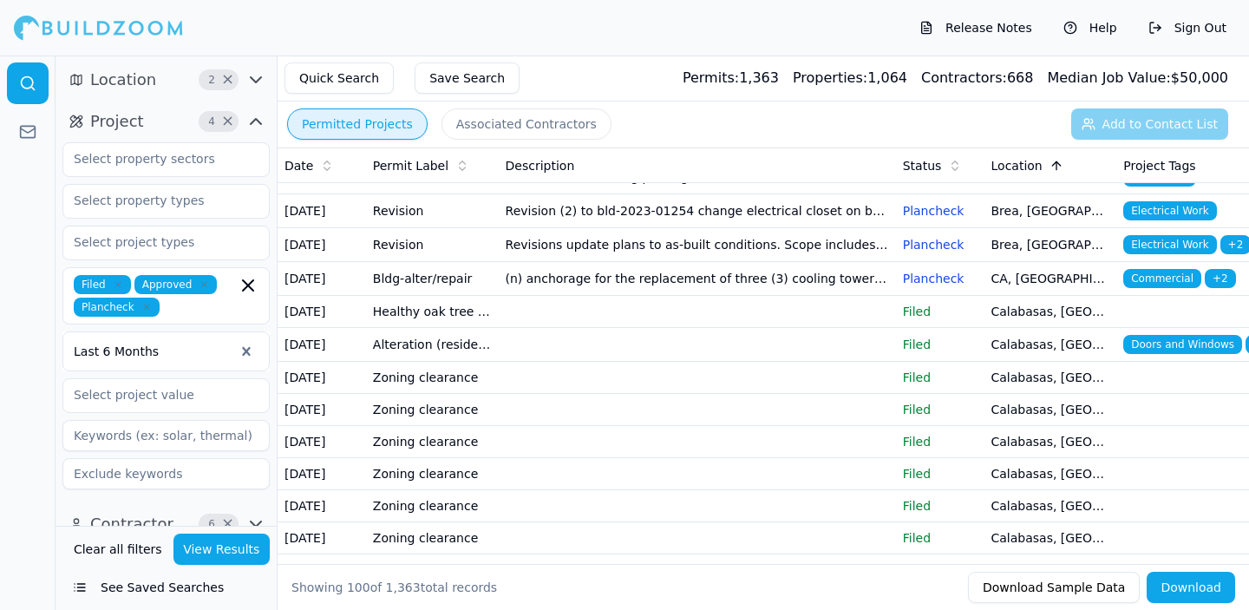
scroll to position [1475, 0]
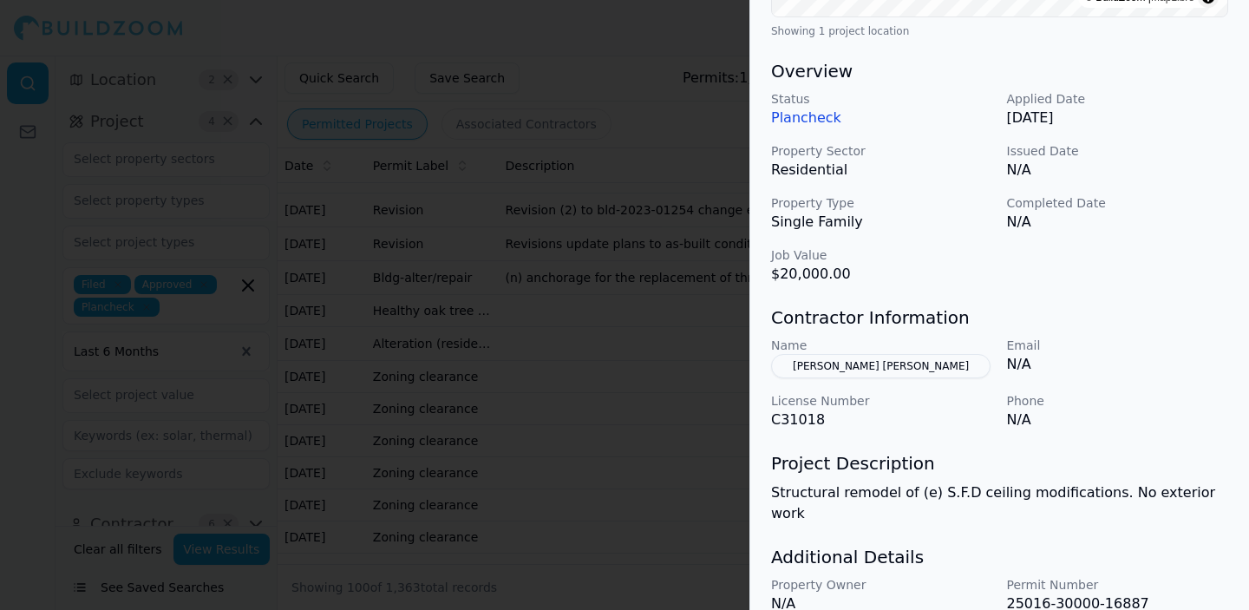
scroll to position [488, 0]
click at [856, 375] on button "[PERSON_NAME] [PERSON_NAME]" at bounding box center [880, 364] width 219 height 24
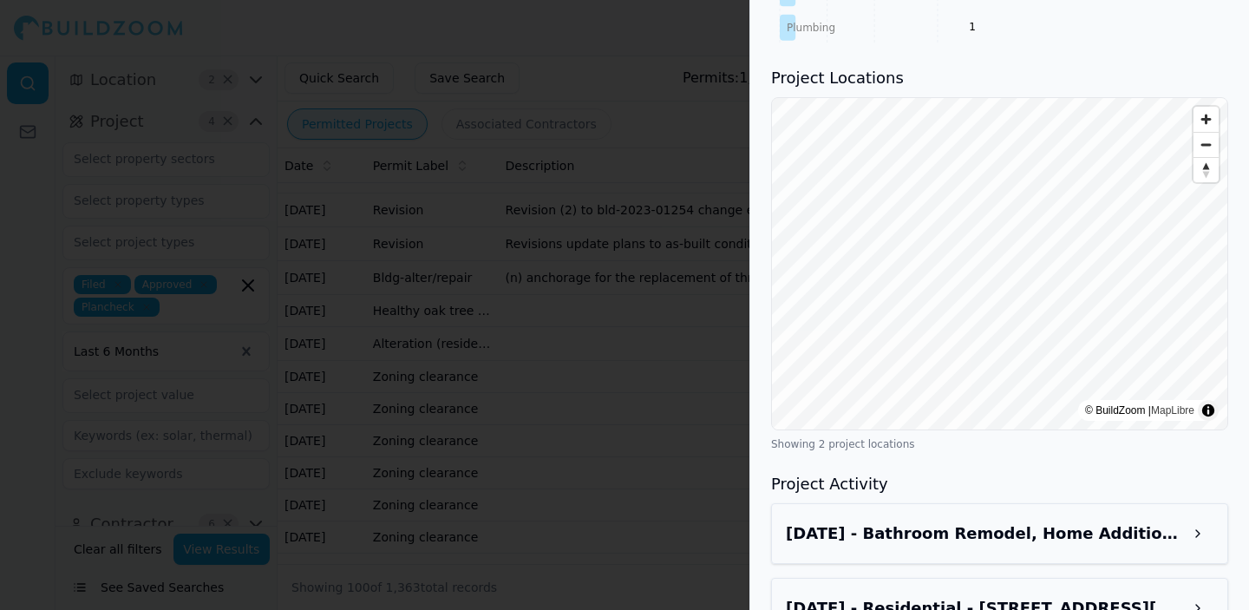
scroll to position [1481, 0]
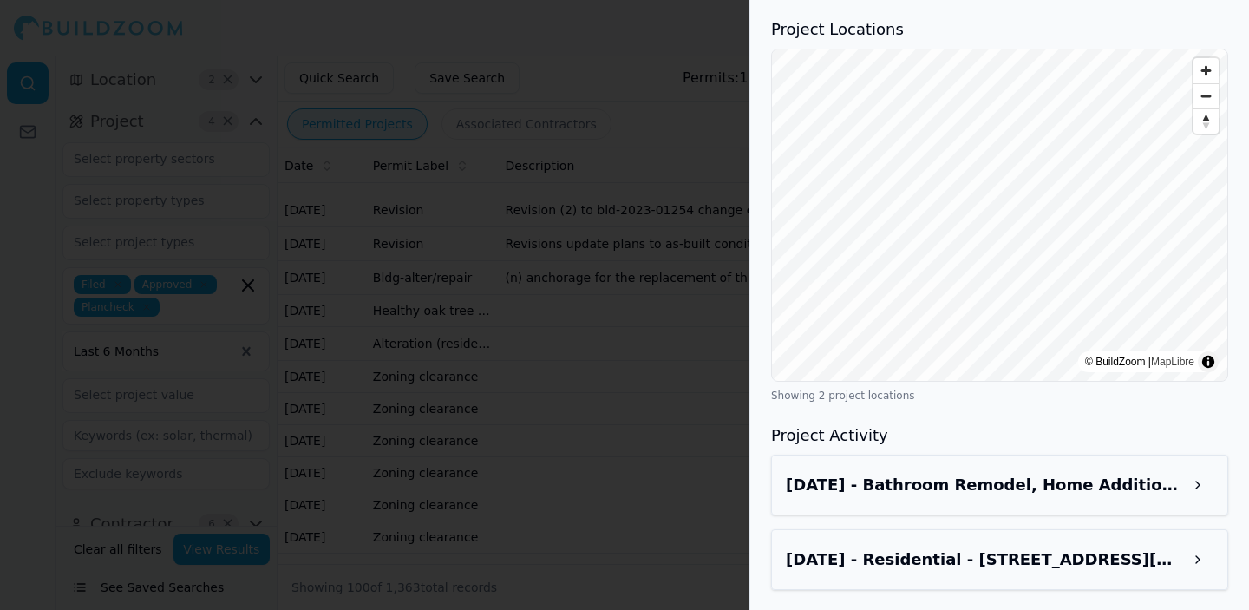
click at [658, 94] on div at bounding box center [624, 305] width 1249 height 610
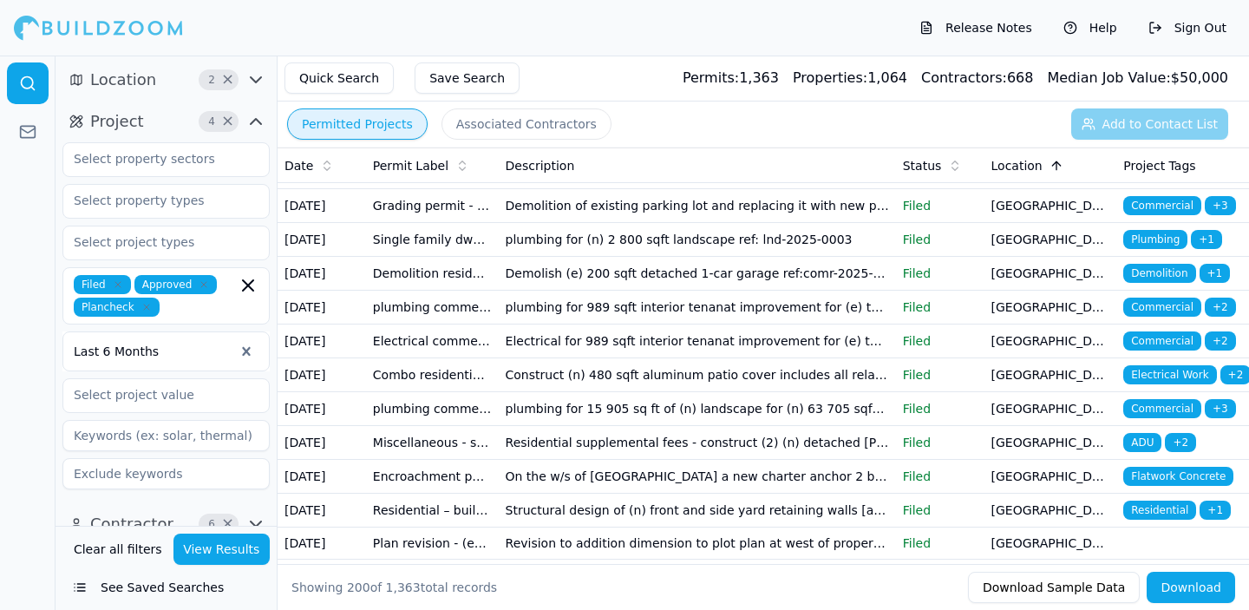
scroll to position [5352, 0]
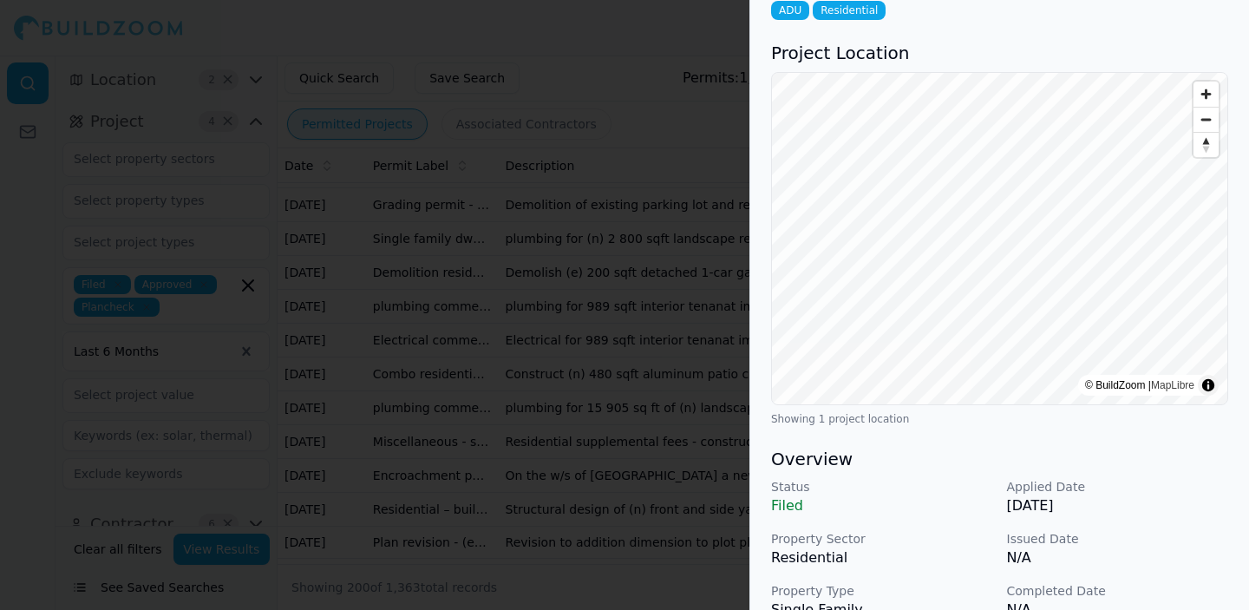
scroll to position [80, 0]
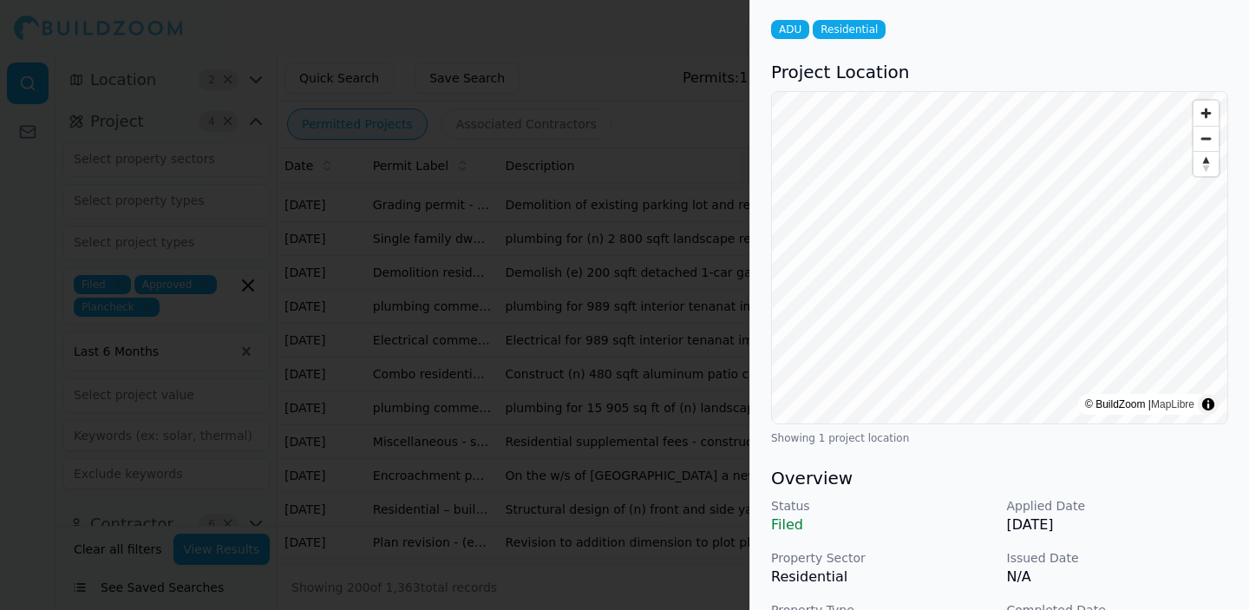
click at [634, 185] on div at bounding box center [624, 305] width 1249 height 610
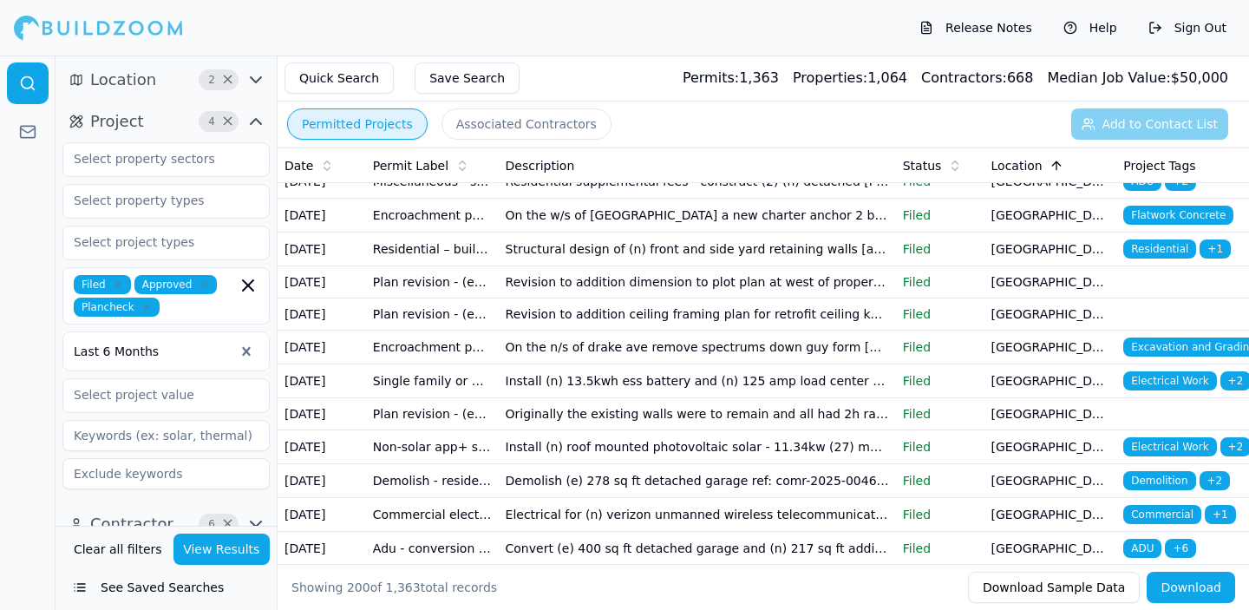
scroll to position [5612, 0]
